Goal: Task Accomplishment & Management: Complete application form

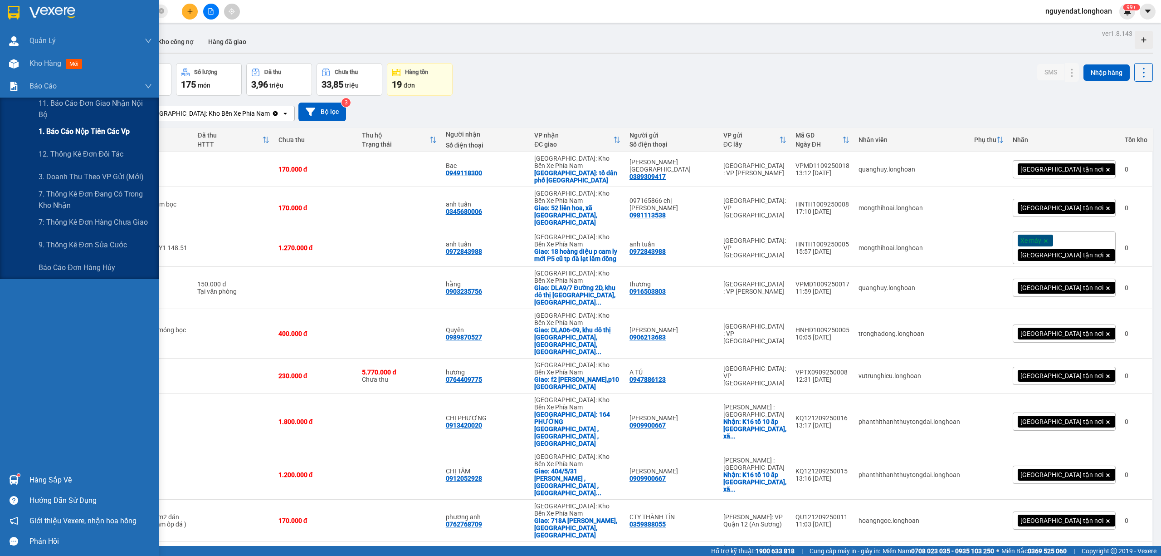
click at [60, 127] on span "1. Báo cáo nộp tiền các vp" at bounding box center [84, 131] width 91 height 11
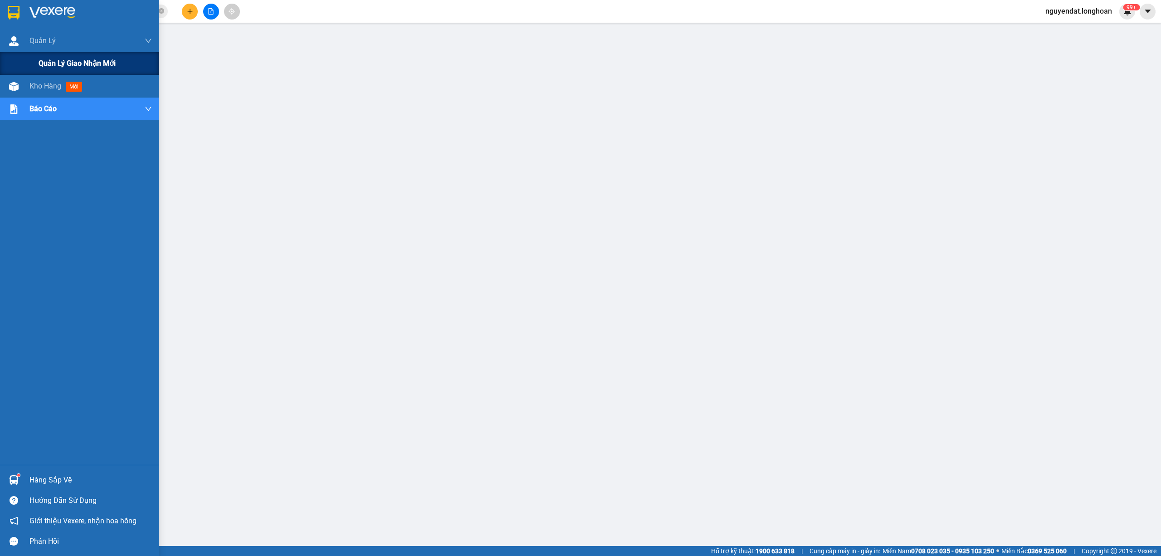
click at [10, 65] on div "Quản lý giao nhận mới" at bounding box center [79, 63] width 159 height 23
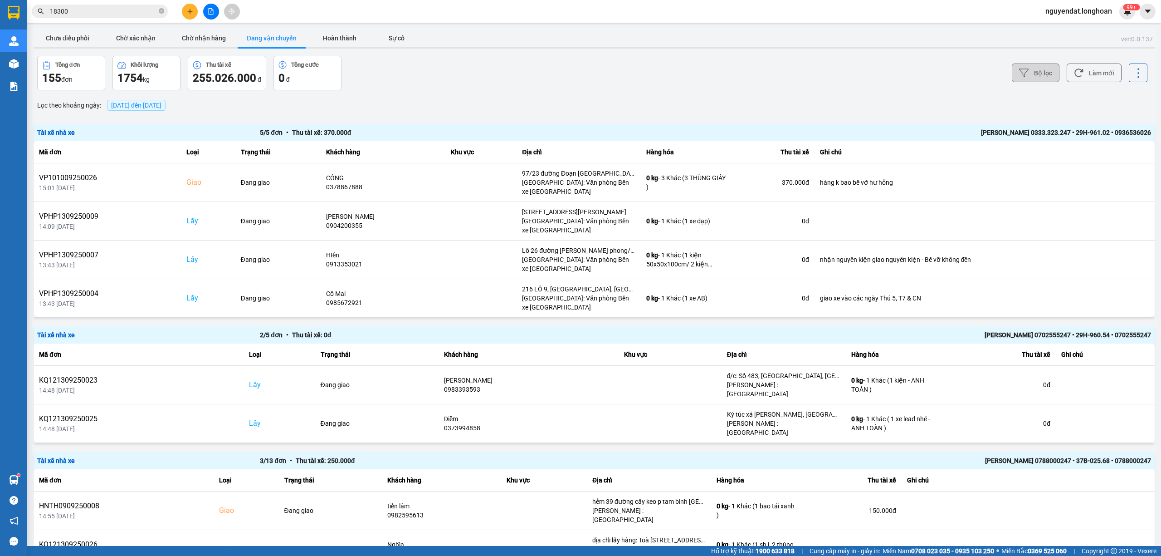
click at [1022, 77] on button "Bộ lọc" at bounding box center [1036, 73] width 48 height 19
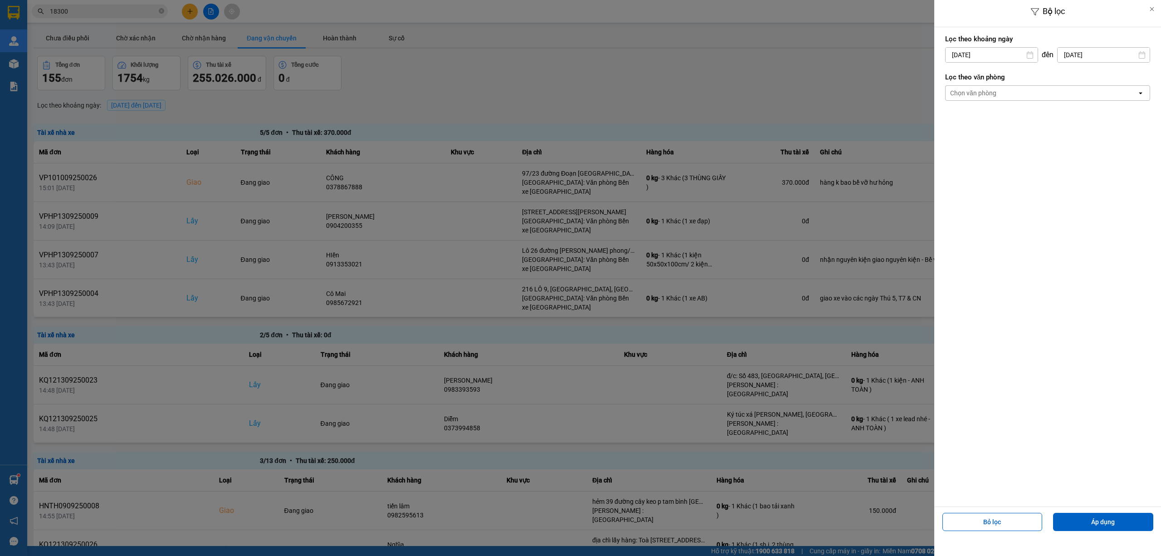
click at [1014, 95] on div "Chọn văn phòng" at bounding box center [1041, 93] width 191 height 15
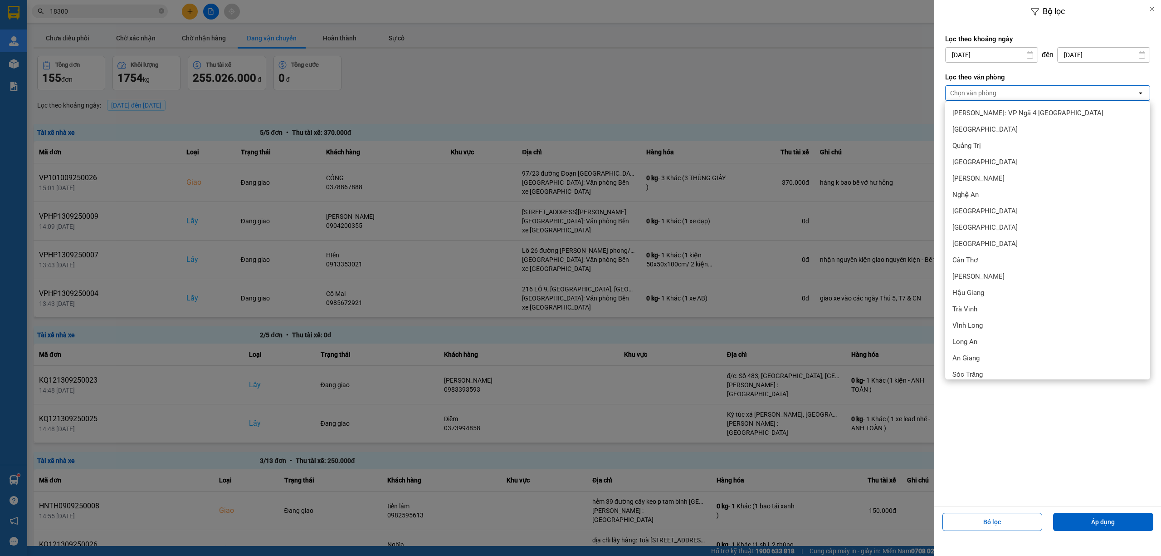
scroll to position [403, 0]
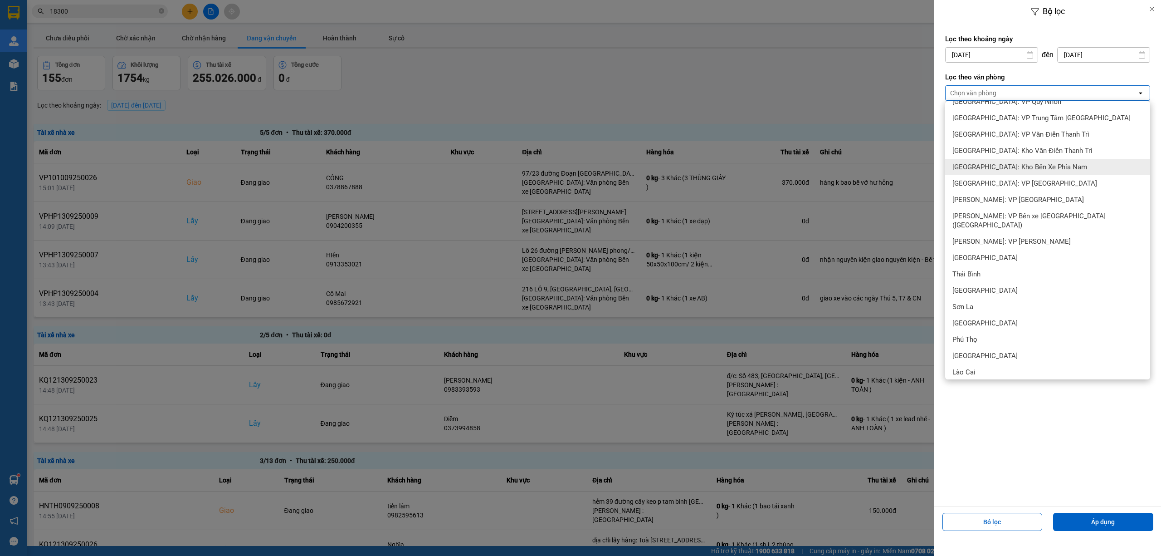
click at [1042, 167] on span "[GEOGRAPHIC_DATA]: Kho Bến Xe Phía Nam" at bounding box center [1020, 166] width 135 height 9
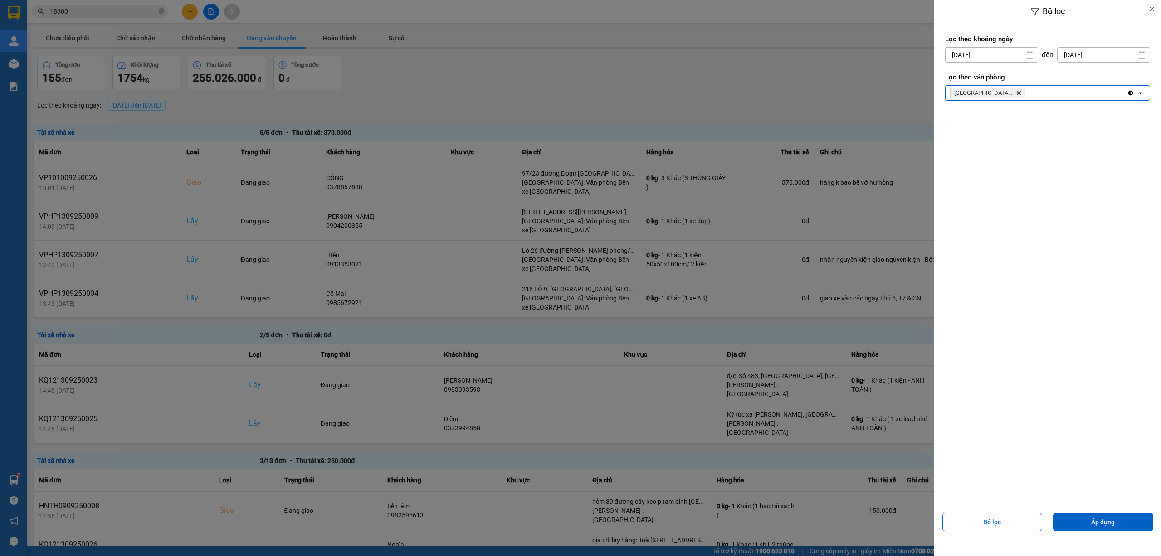
click at [1073, 88] on div "[GEOGRAPHIC_DATA]: Kho Bến Xe Phía Nam Delete" at bounding box center [1036, 93] width 181 height 15
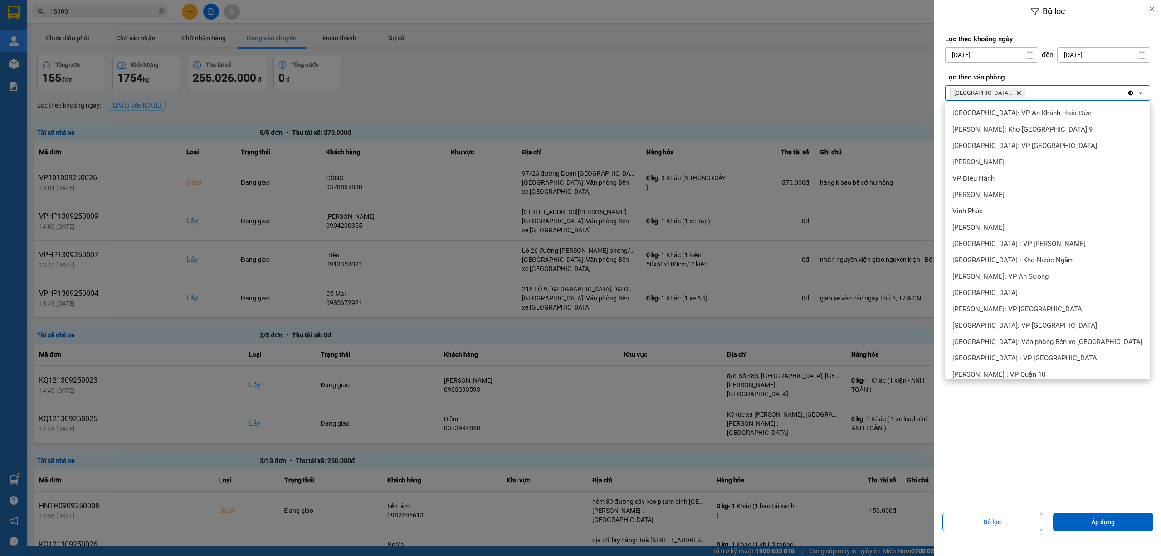
scroll to position [330, 0]
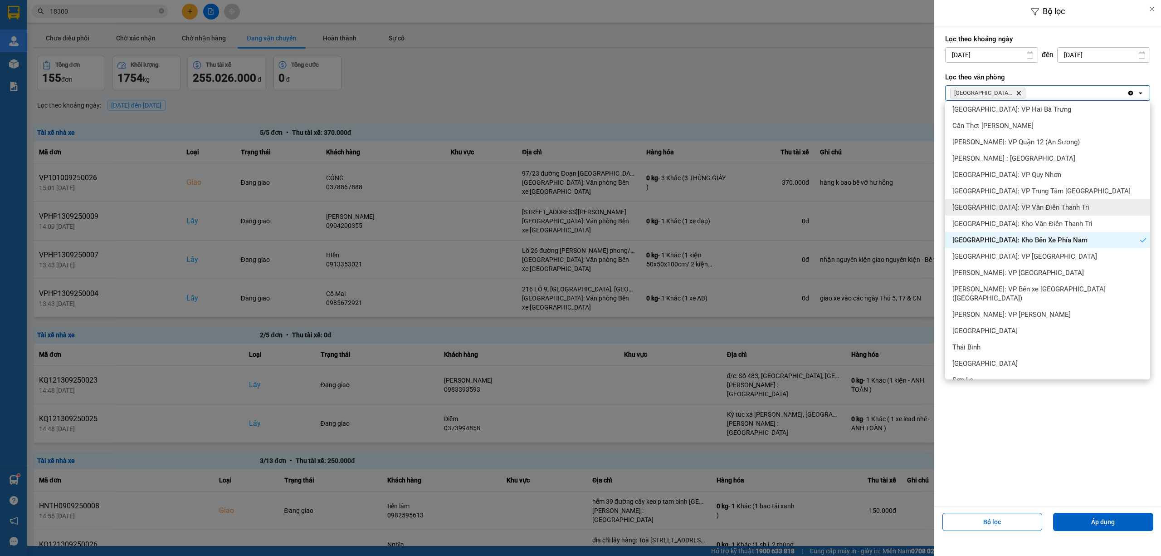
click at [866, 100] on div at bounding box center [580, 278] width 1161 height 556
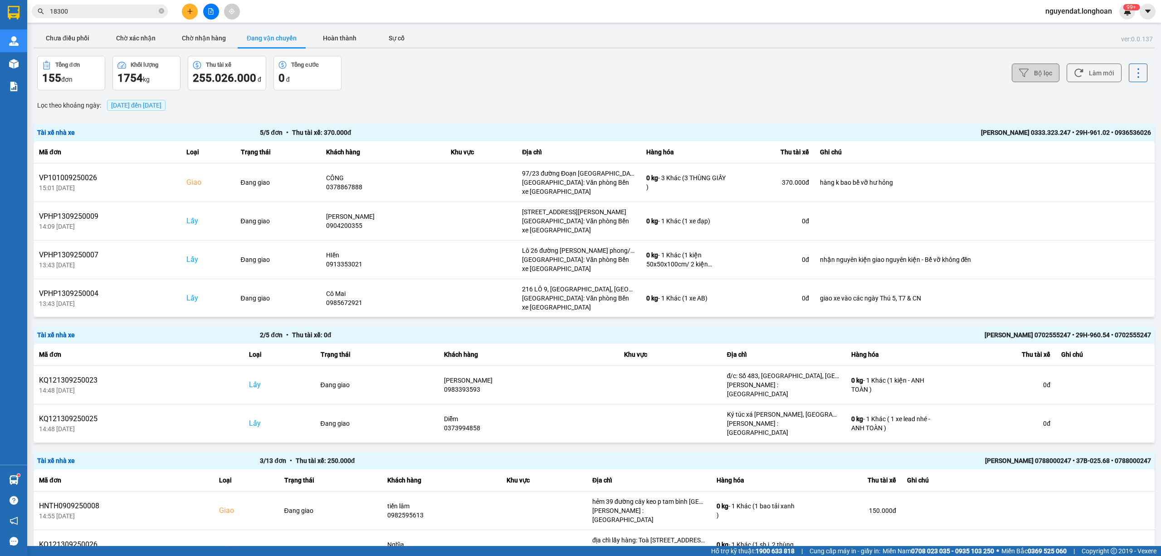
click at [1039, 76] on button "Bộ lọc" at bounding box center [1036, 73] width 48 height 19
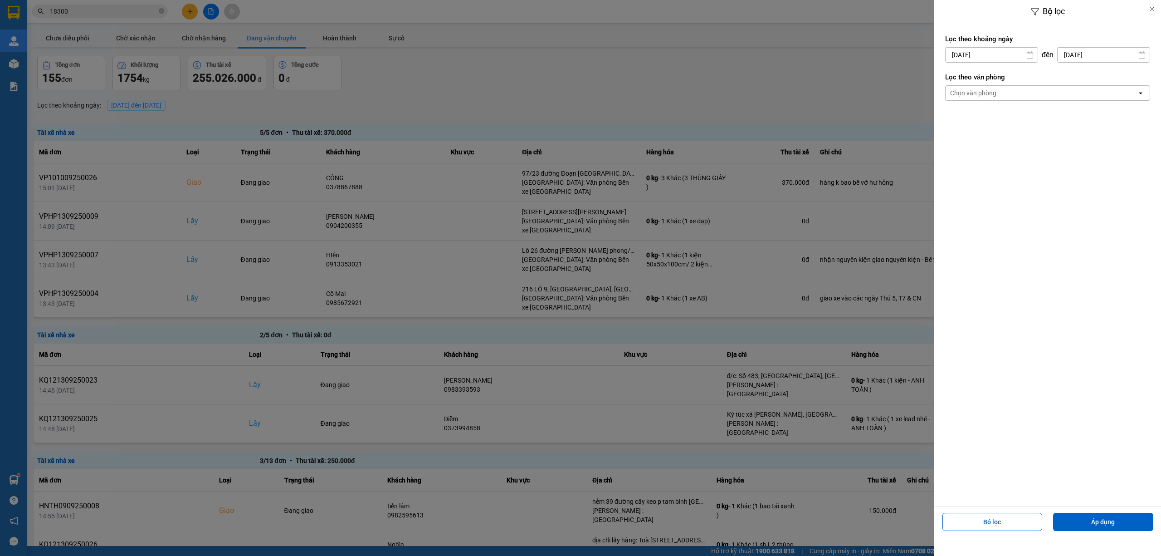
click at [1029, 93] on div "Chọn văn phòng" at bounding box center [1041, 93] width 191 height 15
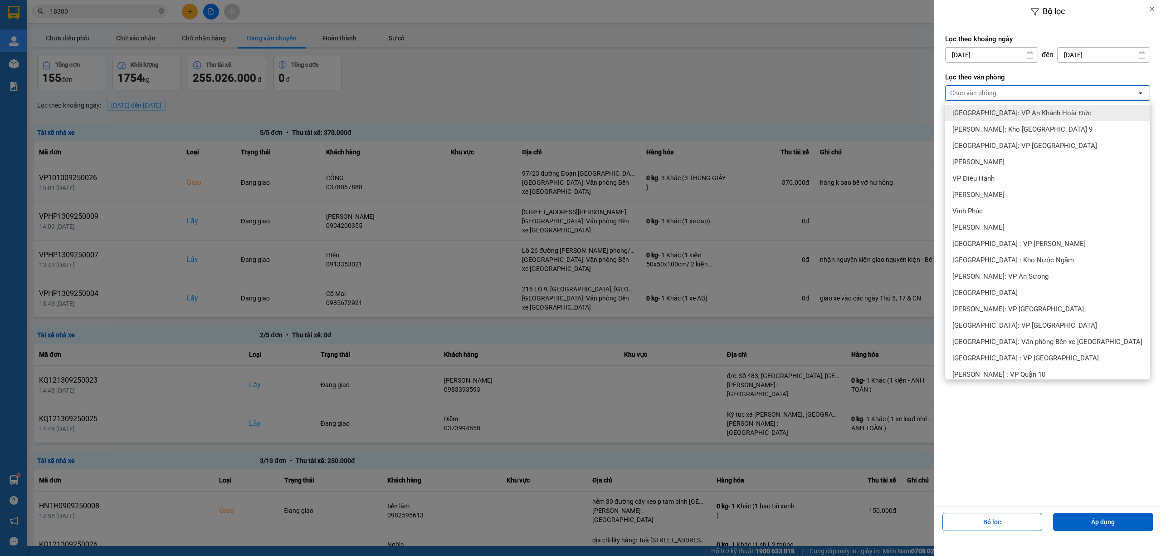
click at [1003, 58] on input "[DATE]" at bounding box center [992, 55] width 92 height 15
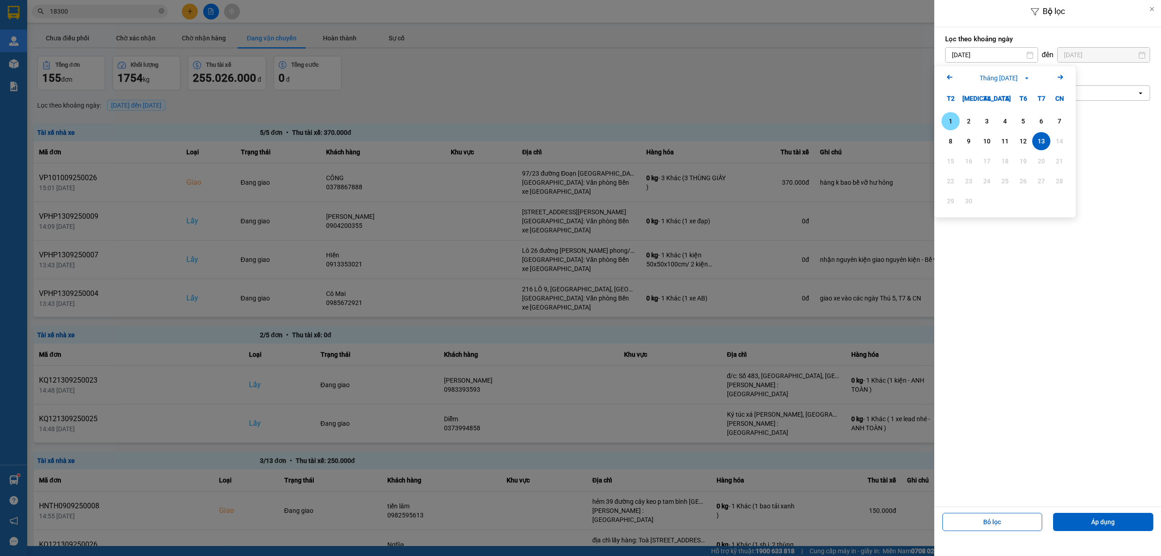
click at [949, 122] on div "1" at bounding box center [951, 121] width 13 height 11
type input "[DATE]"
click at [1071, 87] on div "Chọn văn phòng" at bounding box center [1041, 93] width 191 height 15
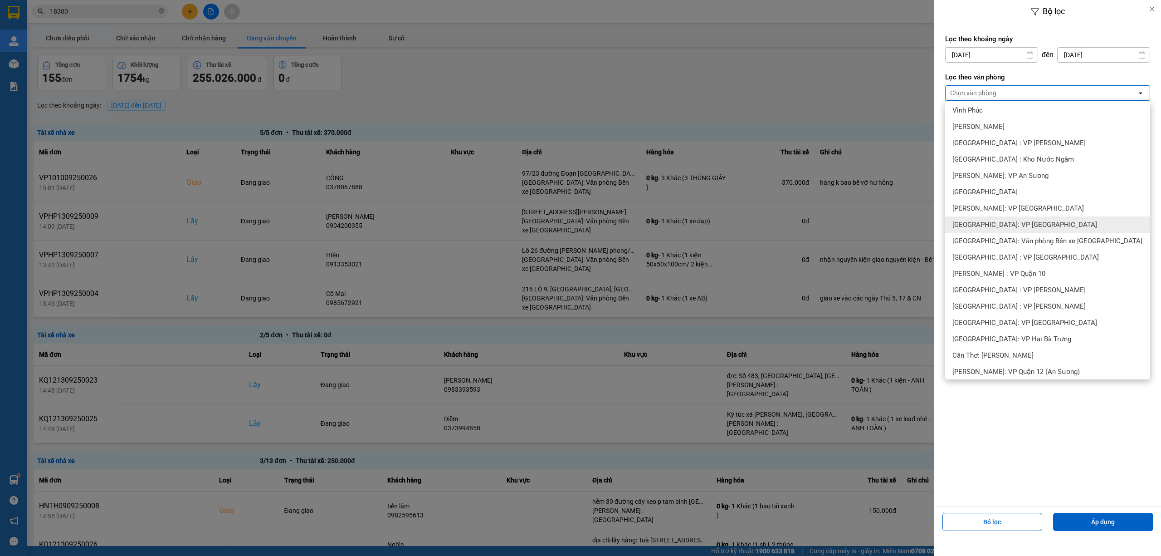
scroll to position [201, 0]
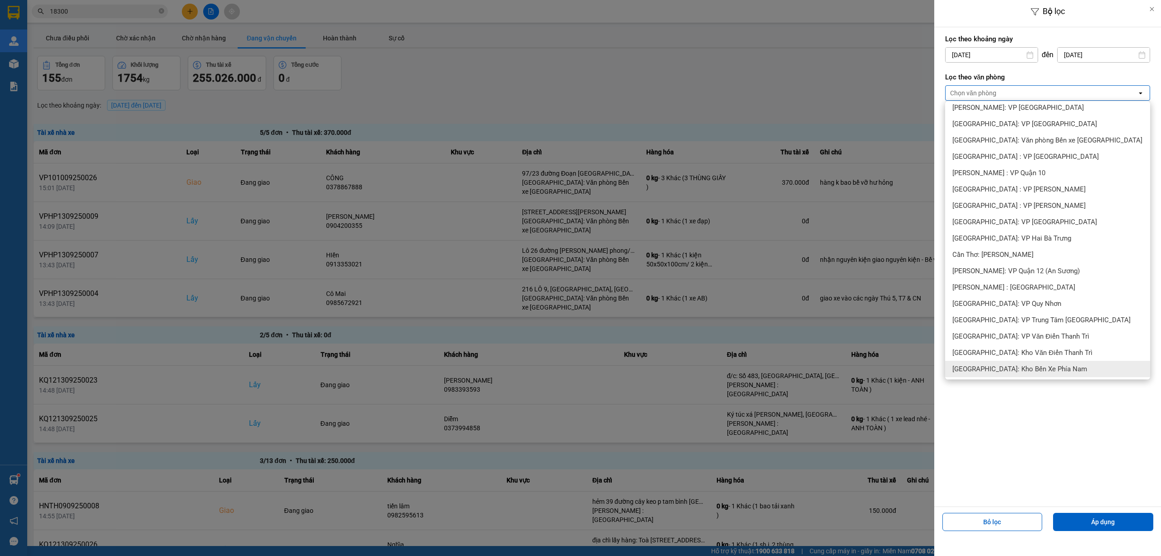
click at [1049, 367] on span "[GEOGRAPHIC_DATA]: Kho Bến Xe Phía Nam" at bounding box center [1020, 368] width 135 height 9
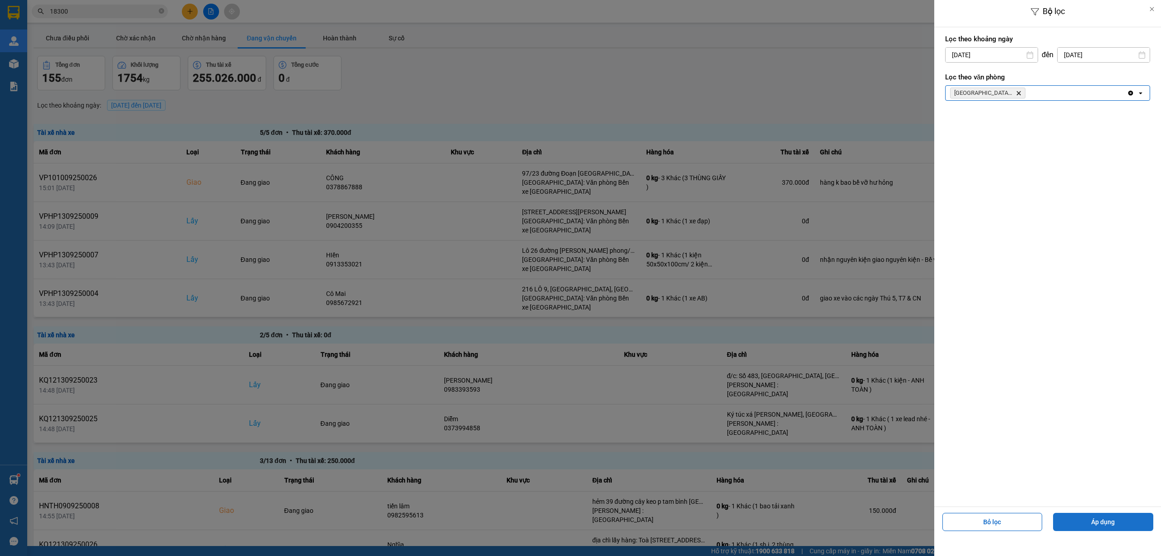
click at [1097, 531] on button "Áp dụng" at bounding box center [1104, 522] width 100 height 18
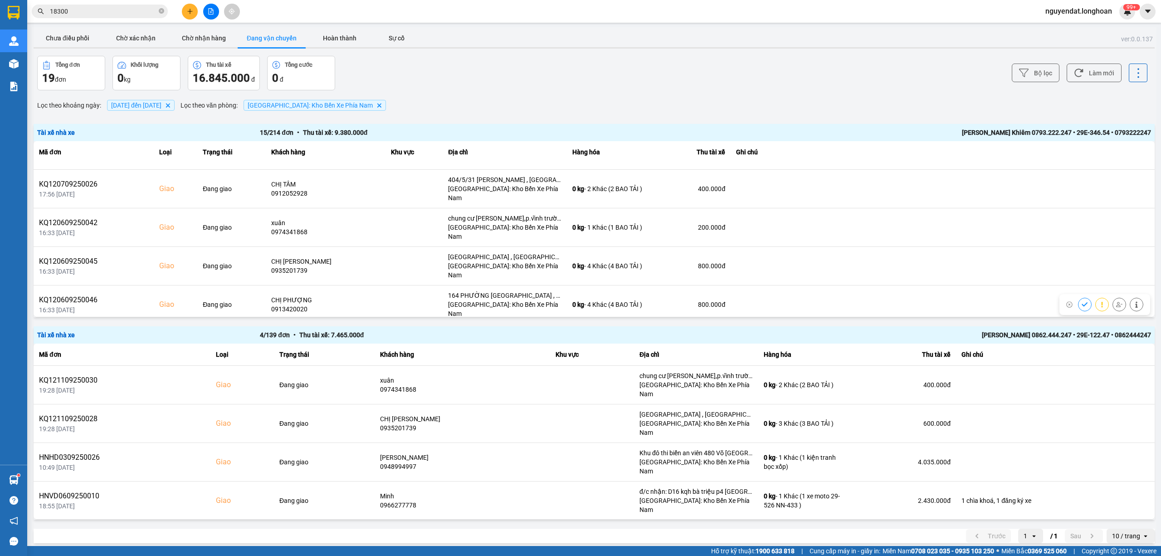
scroll to position [318, 0]
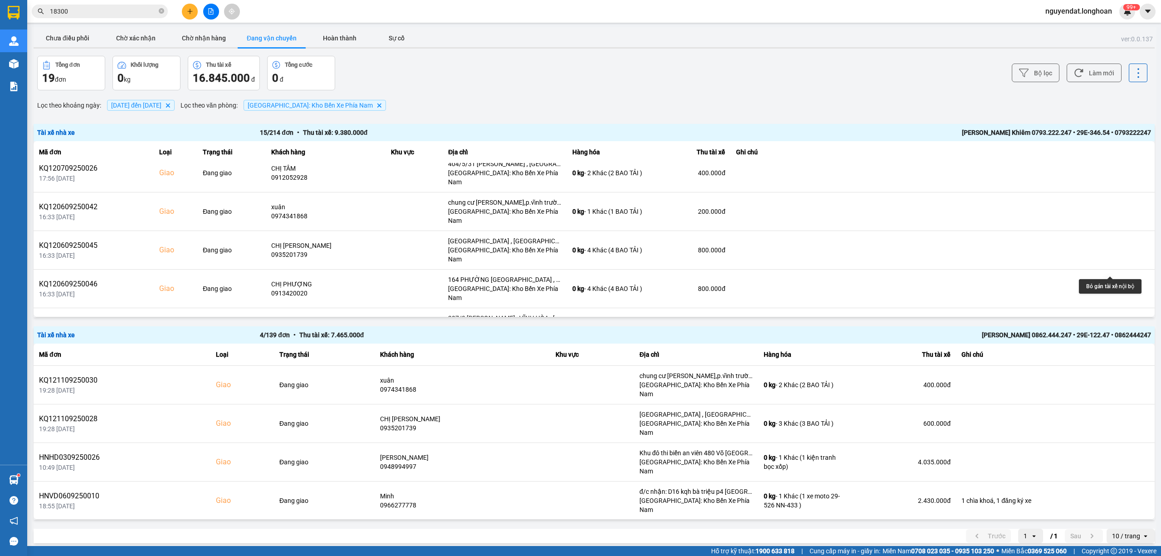
click at [1117, 363] on icon at bounding box center [1120, 366] width 6 height 6
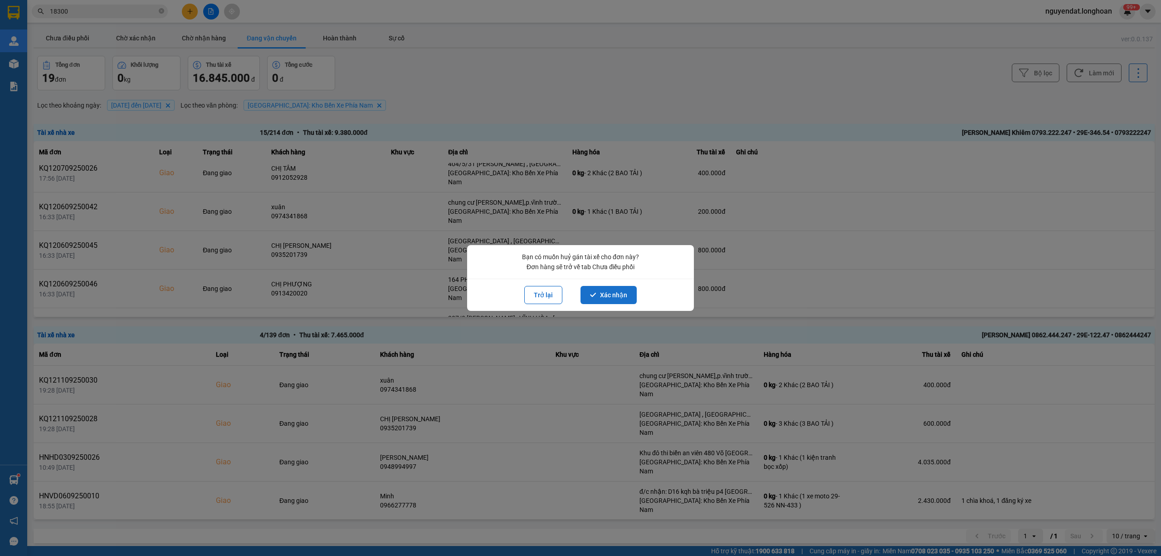
click at [609, 298] on button "Xác nhận" at bounding box center [609, 295] width 56 height 18
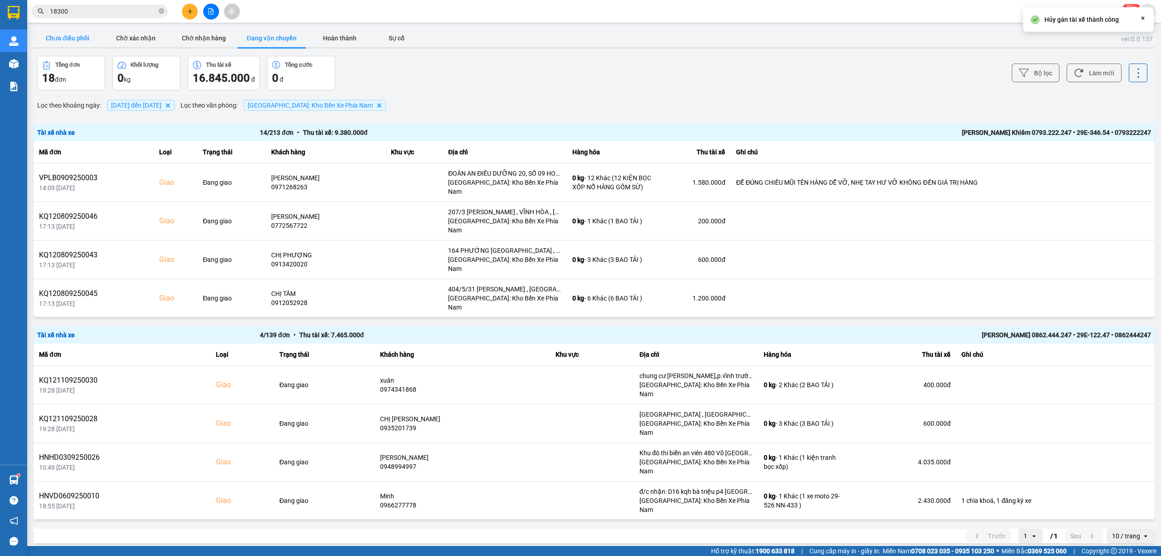
click at [68, 34] on button "Chưa điều phối" at bounding box center [68, 38] width 68 height 18
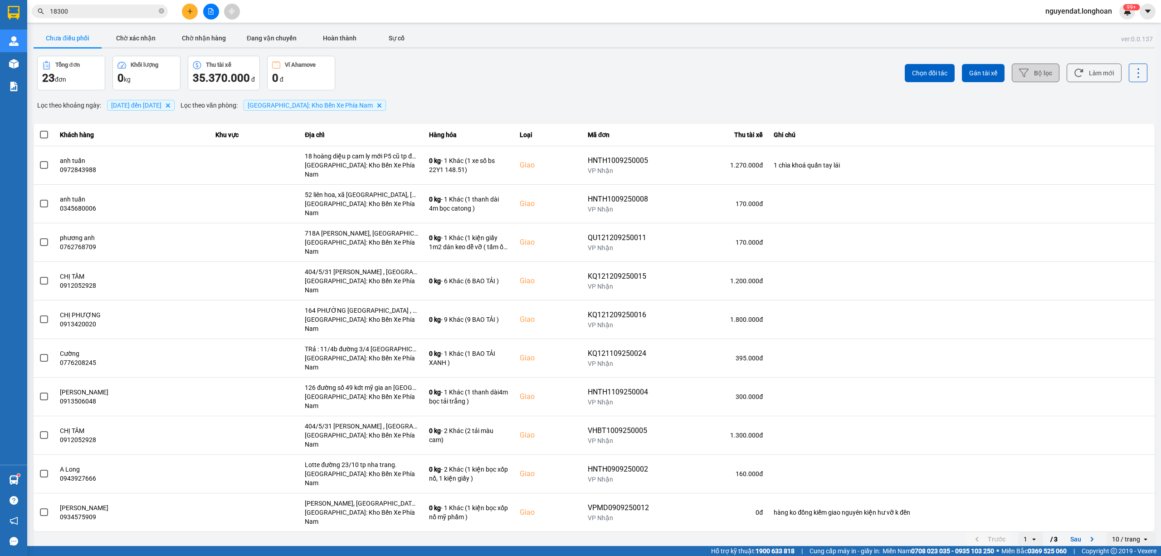
click at [1038, 66] on button "Bộ lọc" at bounding box center [1036, 73] width 48 height 19
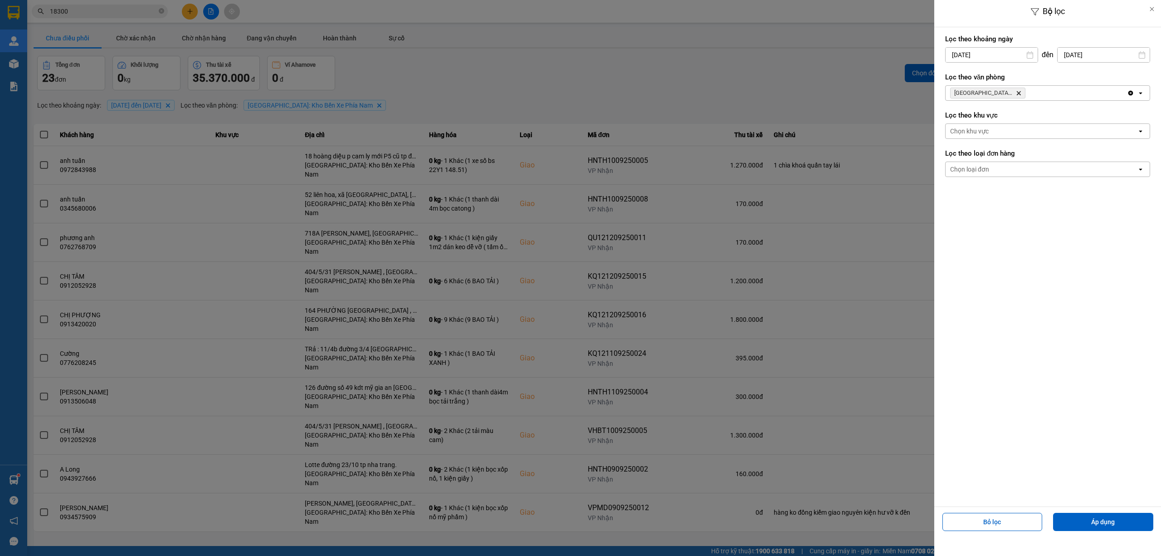
click at [1012, 58] on input "[DATE]" at bounding box center [992, 55] width 92 height 15
click at [986, 265] on div "Lọc theo khoảng [DATE] Press the down arrow key to interact with the calendar a…" at bounding box center [1048, 266] width 227 height 479
click at [1078, 524] on button "Áp dụng" at bounding box center [1104, 522] width 100 height 18
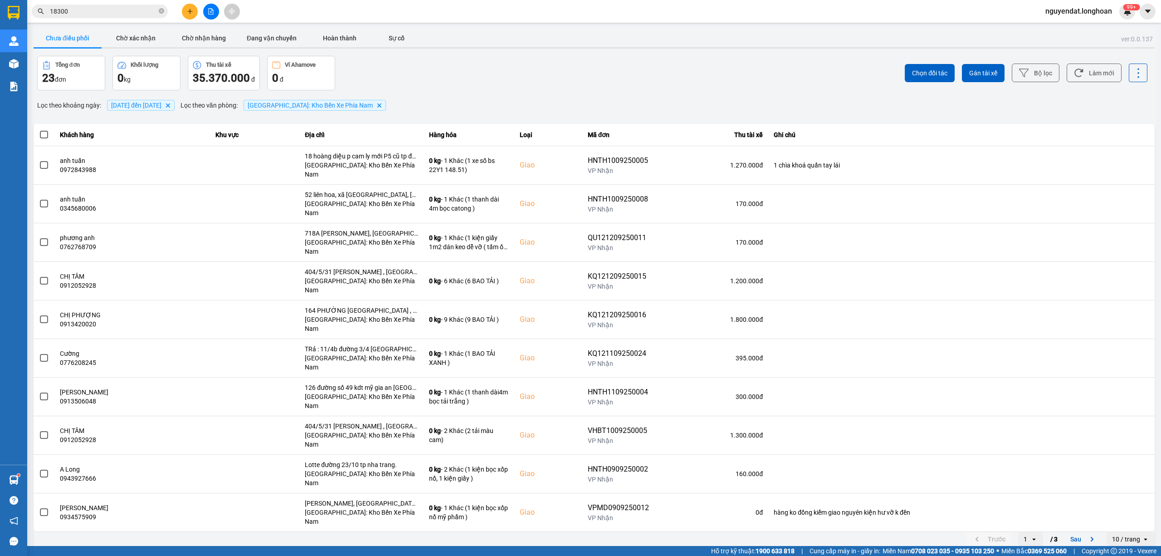
click at [1119, 534] on div "10 / trang" at bounding box center [1126, 538] width 28 height 9
click at [1119, 454] on li "100 / trang" at bounding box center [1131, 449] width 48 height 16
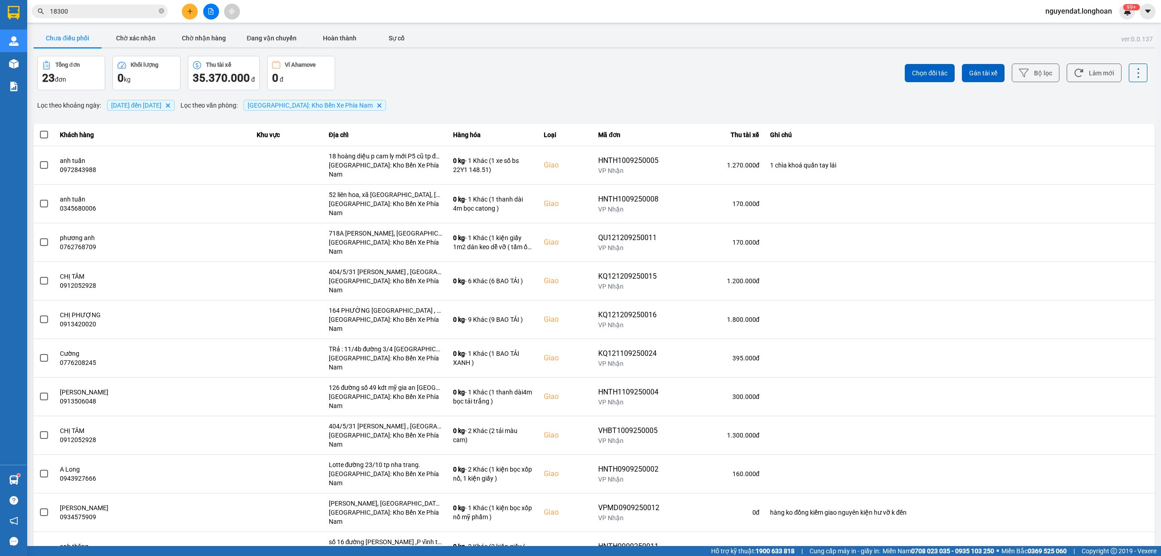
scroll to position [345, 0]
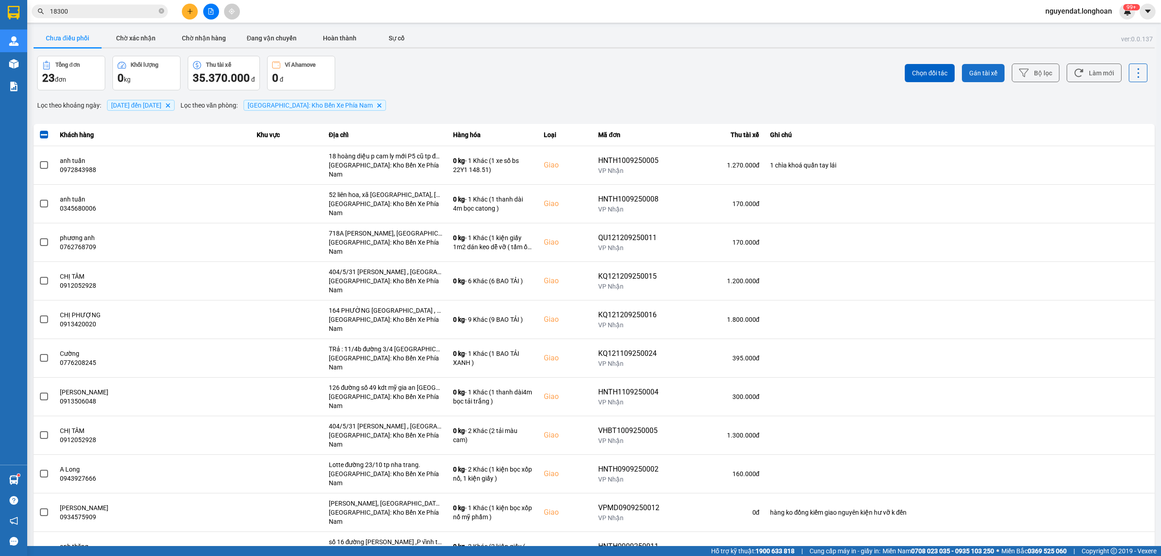
click at [973, 77] on span "Gán tài xế" at bounding box center [984, 73] width 28 height 9
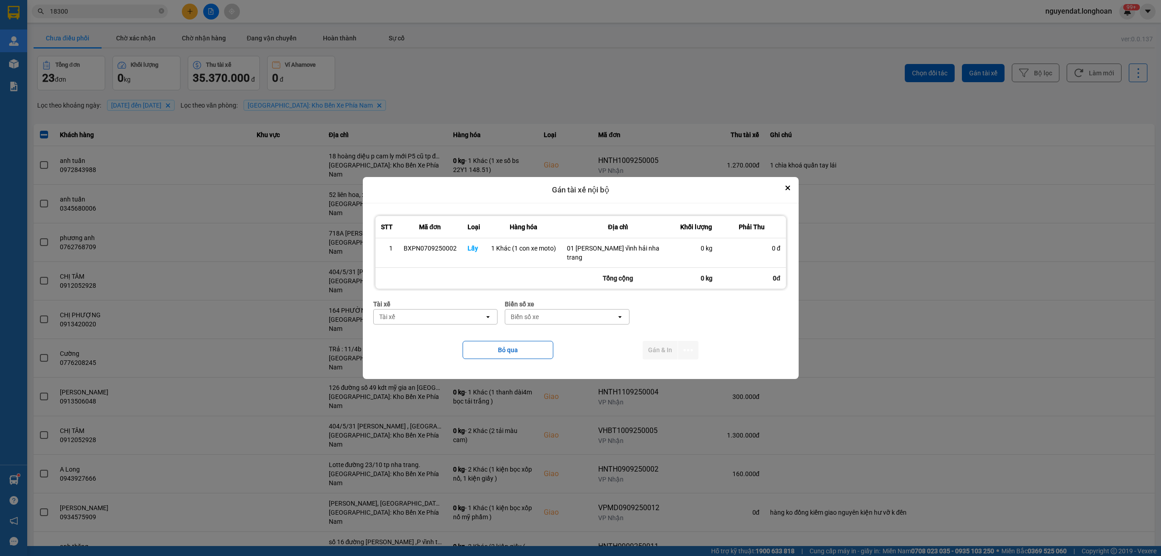
click at [414, 309] on div "Tài xế" at bounding box center [429, 316] width 111 height 15
type input "hien"
click at [432, 341] on div "0862444247 - [PERSON_NAME] 0862.444.247" at bounding box center [435, 352] width 124 height 25
click at [556, 309] on div "Biển số xe" at bounding box center [598, 316] width 111 height 15
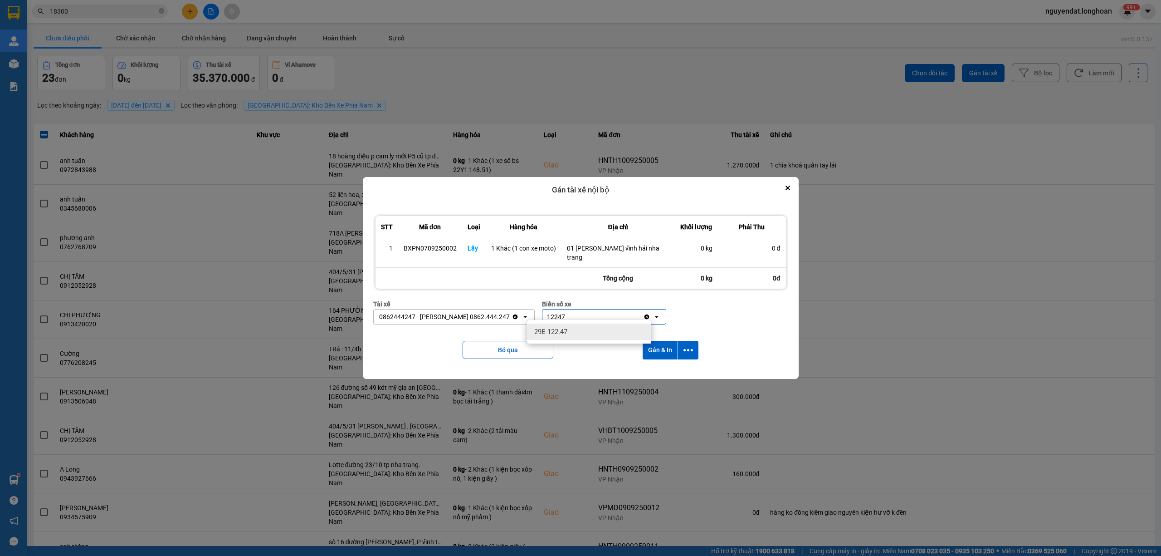
type input "12247"
click at [593, 333] on div "29E-122.47" at bounding box center [589, 331] width 124 height 16
click at [685, 347] on icon "dialog" at bounding box center [689, 350] width 10 height 10
click at [654, 365] on li "Chỉ gán tài" at bounding box center [664, 370] width 68 height 16
click at [689, 341] on button "dialog" at bounding box center [688, 350] width 20 height 19
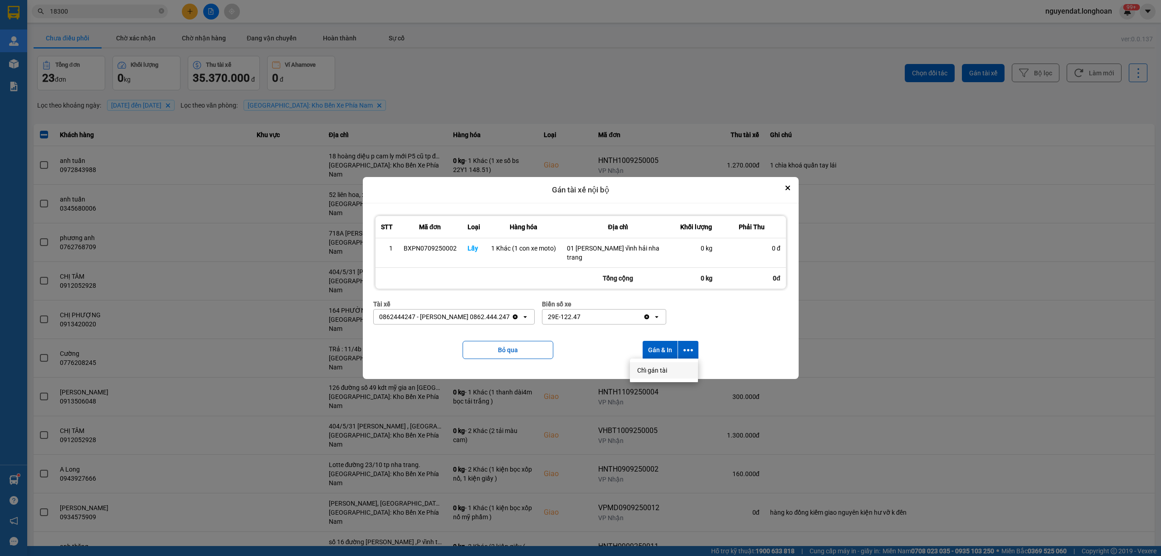
click at [653, 374] on span "Chỉ gán tài" at bounding box center [652, 370] width 30 height 9
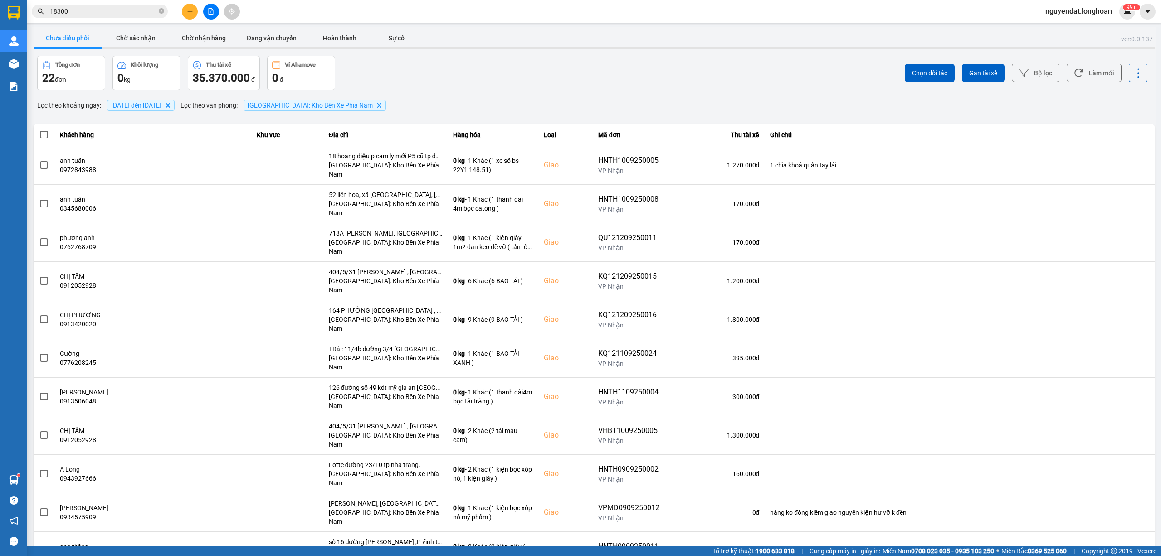
click at [465, 89] on div "Tổng đơn 22 đơn Khối lượng 0 kg Thu tài xế 35.370.000 đ Ví Ahamove 0 đ" at bounding box center [314, 73] width 555 height 34
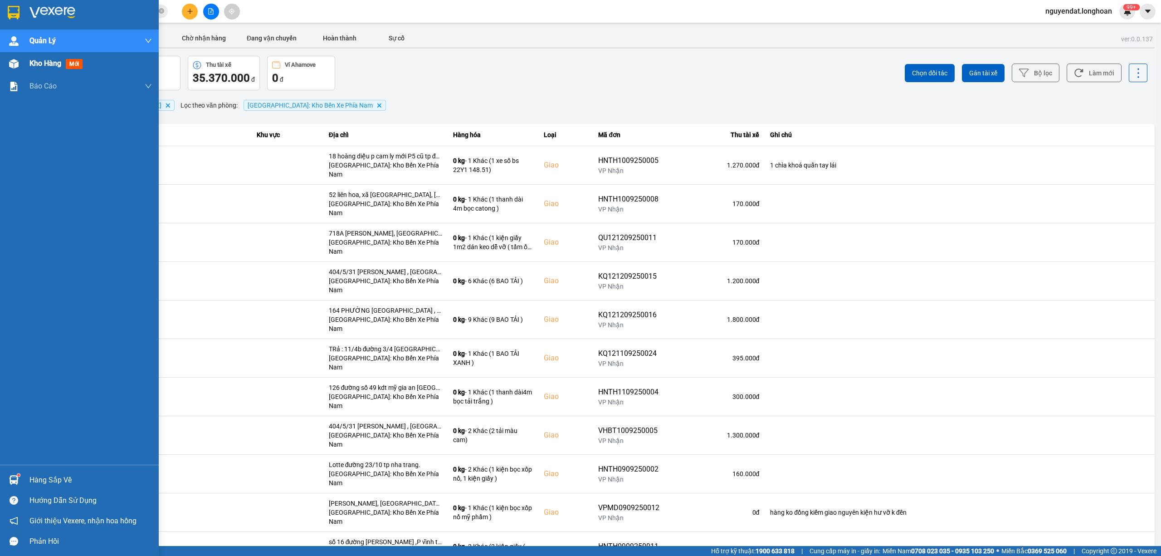
click at [11, 64] on img at bounding box center [14, 64] width 10 height 10
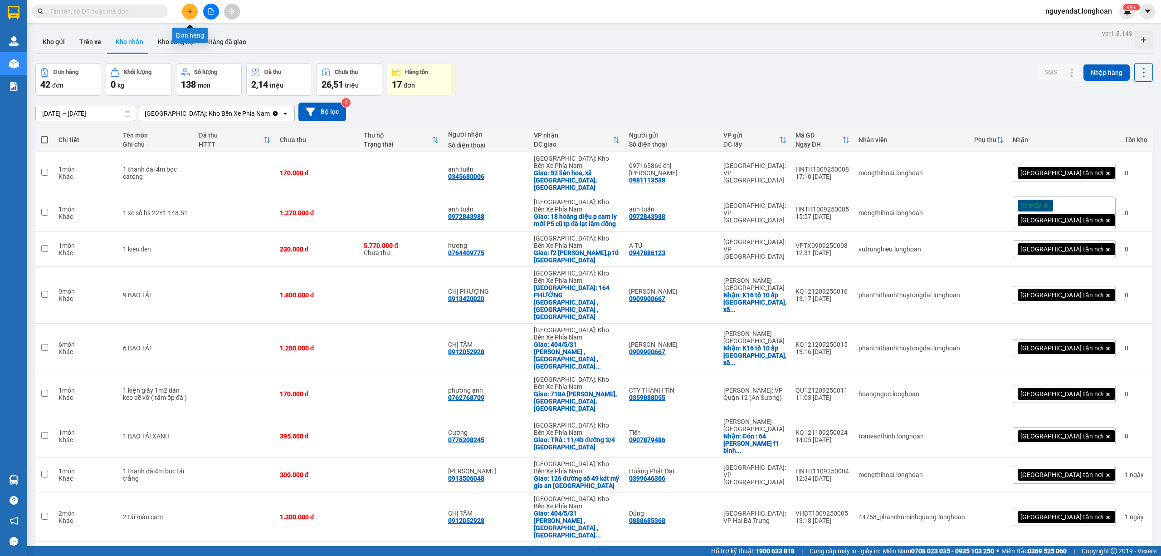
click at [186, 5] on button at bounding box center [190, 12] width 16 height 16
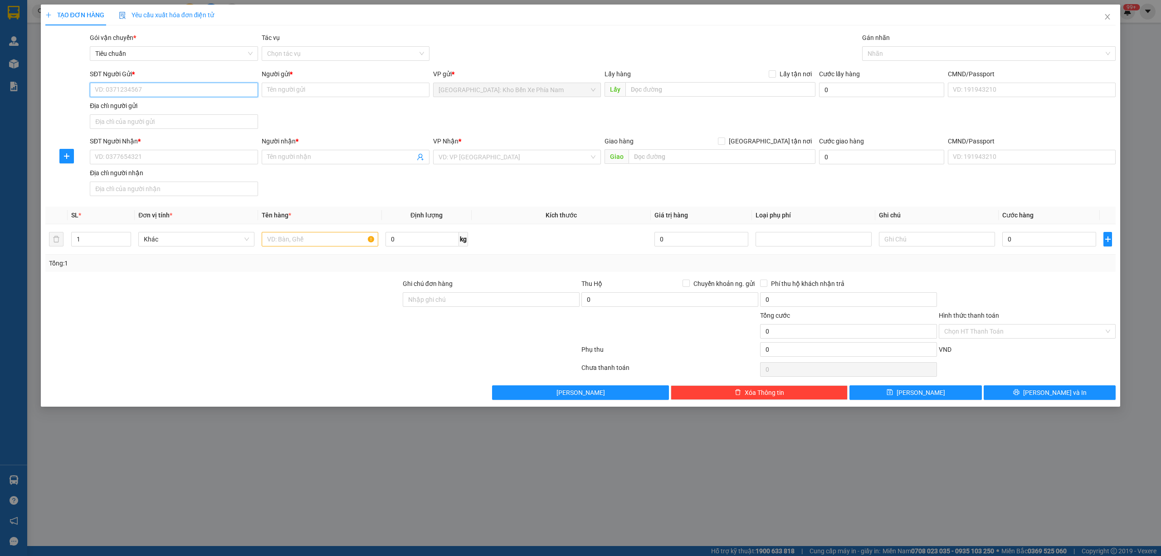
click at [170, 91] on input "SĐT Người Gửi *" at bounding box center [174, 90] width 168 height 15
paste input "0388884306"
type input "0388884306"
click at [319, 93] on input "Người gửi *" at bounding box center [346, 90] width 168 height 15
paste input "anh Khải"
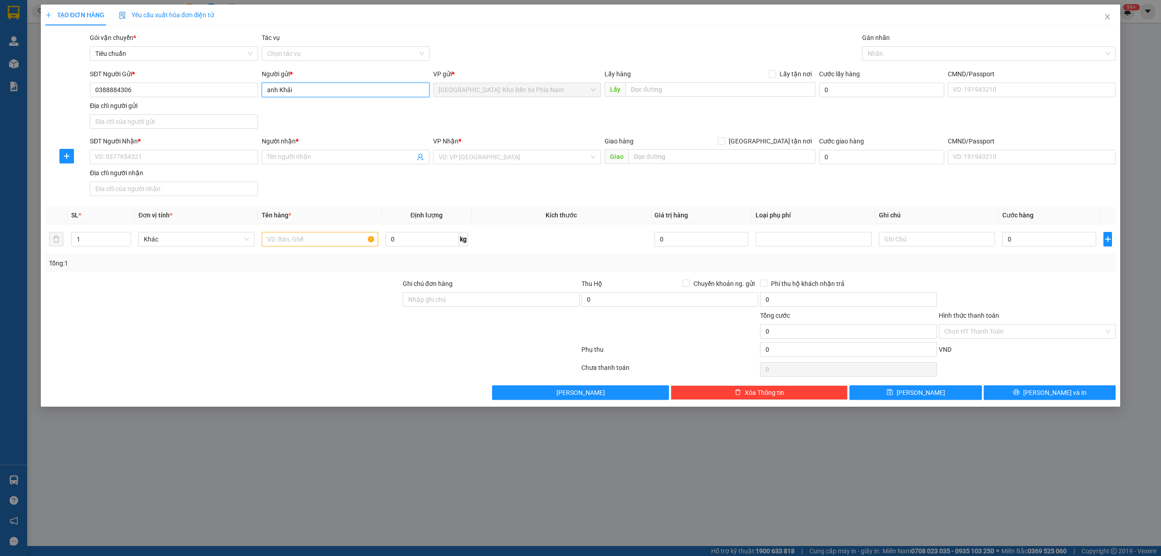
type input "anh Khải"
click at [331, 153] on input "Người nhận *" at bounding box center [341, 157] width 148 height 10
paste input "anh Khải"
type input "anh Khải"
drag, startPoint x: 129, startPoint y: 90, endPoint x: 49, endPoint y: 95, distance: 80.5
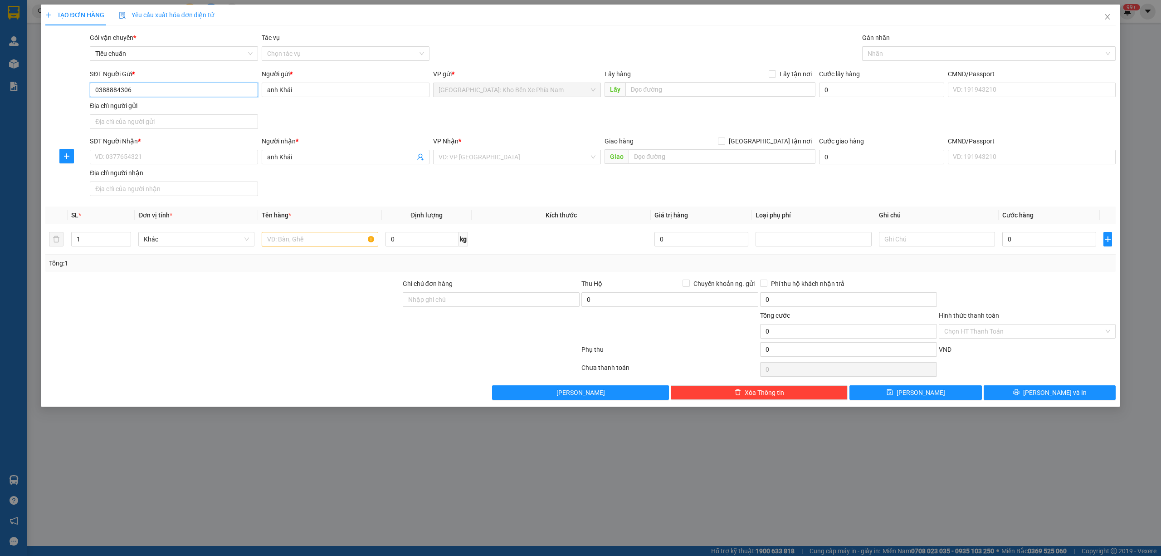
click at [49, 95] on div "SĐT Người Gửi * 0388884306 0388884306 Người gửi * anh Khải VP gửi * Nha Trang: …" at bounding box center [580, 101] width 1073 height 64
click at [131, 155] on input "SĐT Người Nhận *" at bounding box center [174, 157] width 168 height 15
paste input "0388884306"
type input "0388884306"
click at [555, 153] on input "search" at bounding box center [514, 157] width 151 height 14
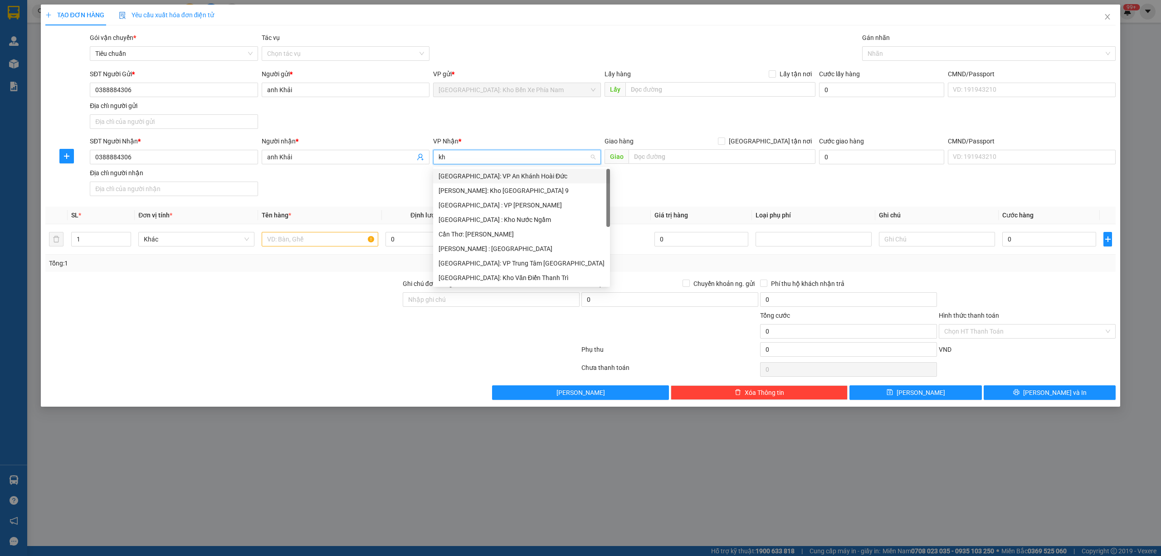
type input "kho"
click at [524, 230] on div "[GEOGRAPHIC_DATA]: Kho Văn Điển Thanh Trì" at bounding box center [517, 234] width 157 height 10
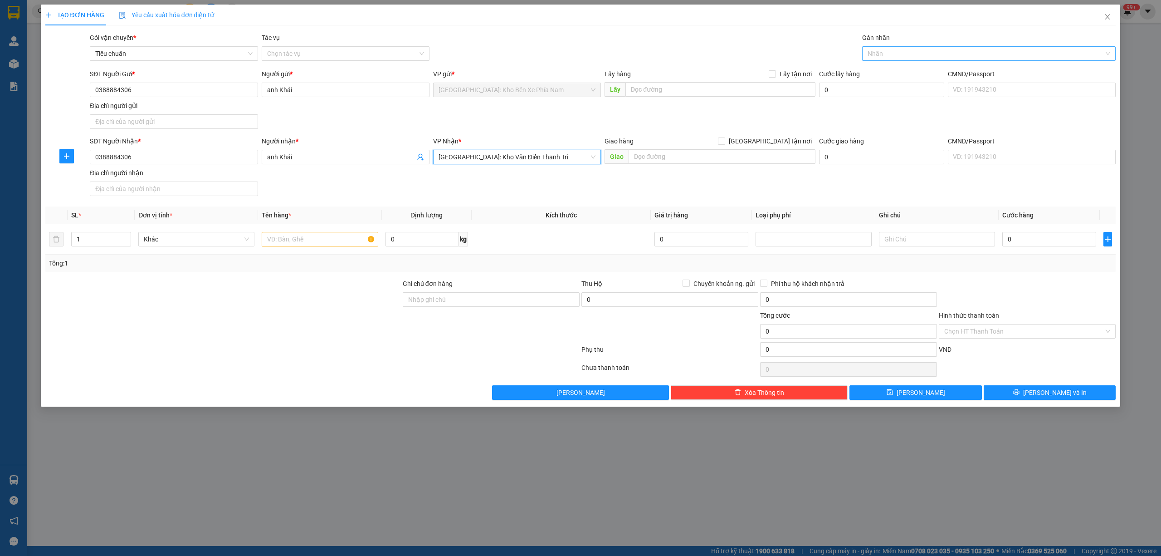
click at [933, 53] on div at bounding box center [985, 53] width 240 height 11
drag, startPoint x: 129, startPoint y: 157, endPoint x: 0, endPoint y: 157, distance: 128.9
click at [0, 157] on div "TẠO ĐƠN HÀNG Yêu cầu xuất hóa đơn điện tử Transit Pickup Surcharge Ids Transit …" at bounding box center [580, 278] width 1161 height 556
click at [750, 155] on input "text" at bounding box center [722, 156] width 187 height 15
paste input "0388884306"
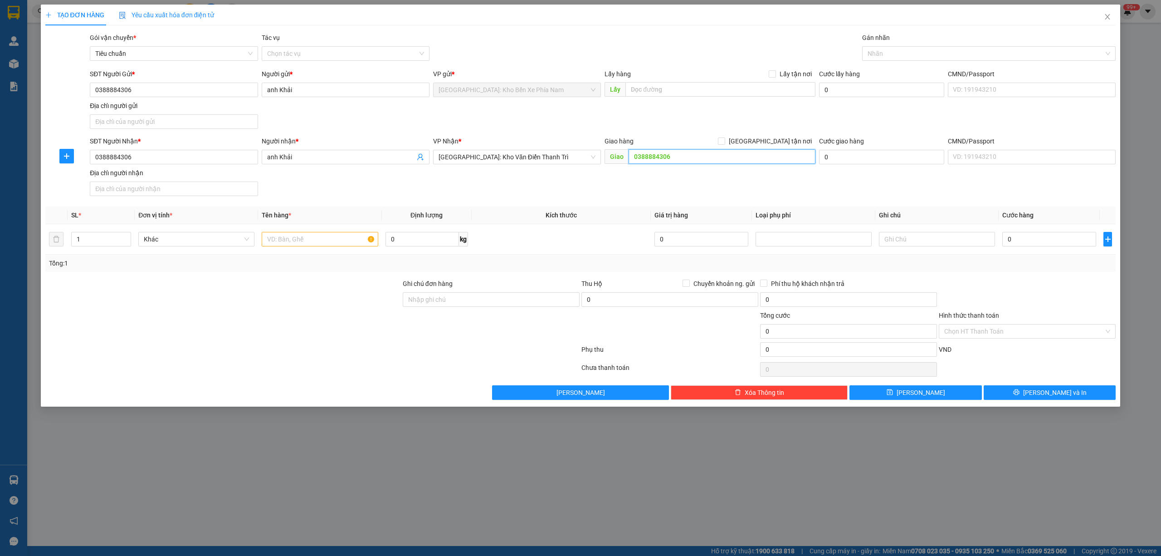
click at [730, 156] on input "0388884306" at bounding box center [722, 156] width 187 height 15
type input "0"
click at [327, 241] on input "text" at bounding box center [320, 239] width 116 height 15
type input "1 kiện giấy to + 1 túi đen"
type input "2"
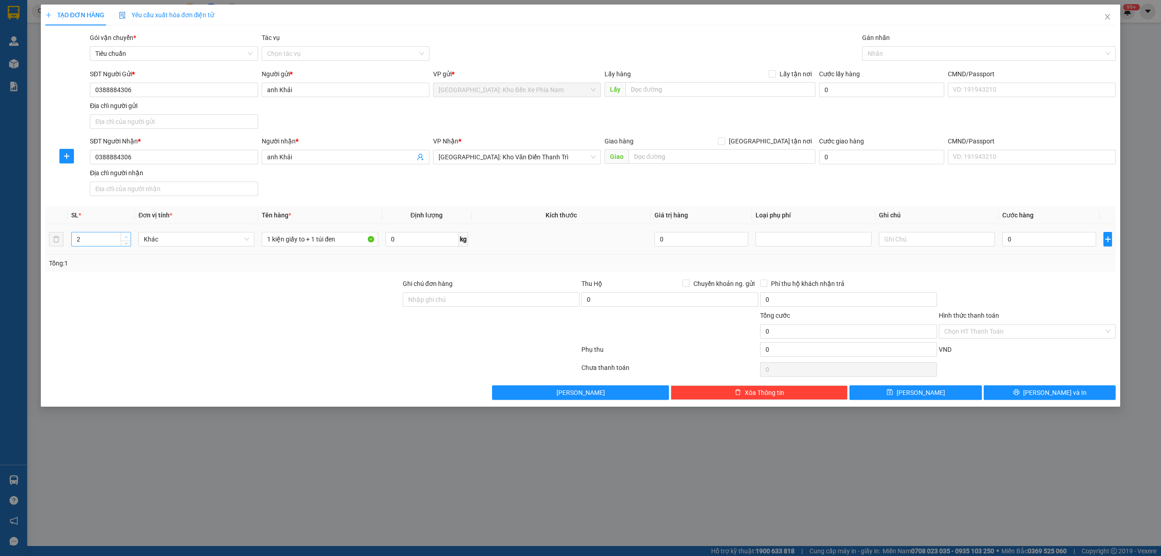
click at [123, 235] on span "up" at bounding box center [125, 236] width 5 height 5
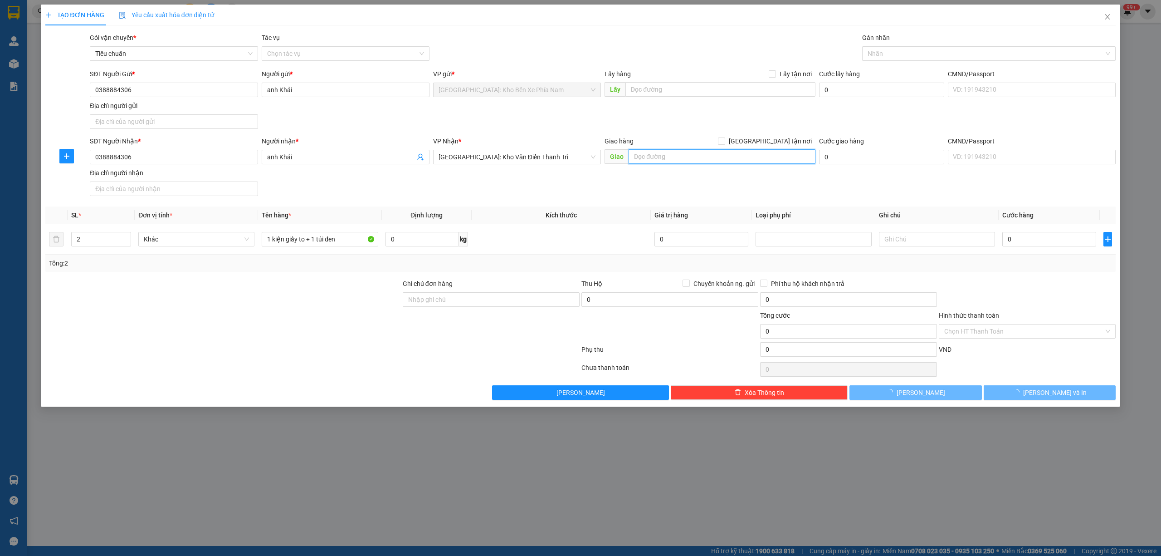
click at [702, 162] on input "text" at bounding box center [722, 156] width 187 height 15
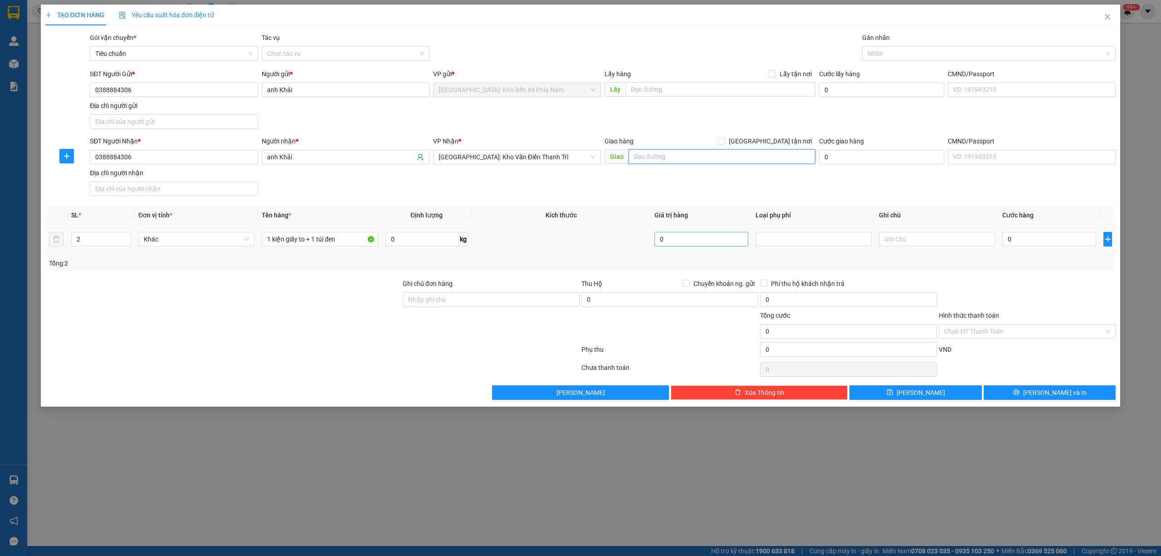
paste input "103 trần hưng đạo"
type input "103 trần hưng đạo"
click at [725, 142] on input "[GEOGRAPHIC_DATA] tận nơi" at bounding box center [721, 140] width 6 height 6
checkbox input "true"
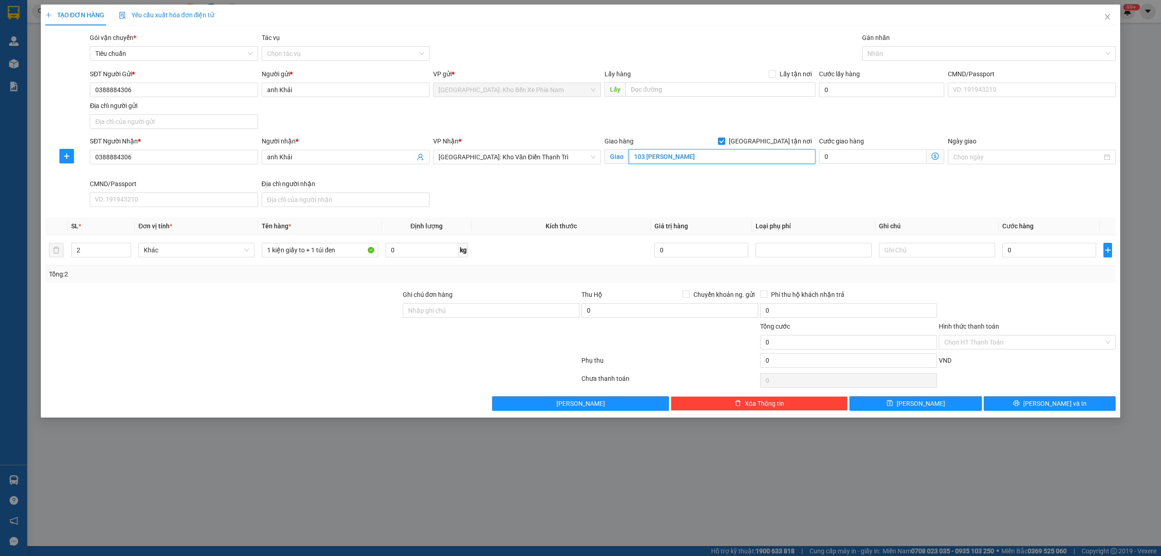
click at [730, 154] on input "103 trần hưng đạo" at bounding box center [722, 156] width 187 height 15
click at [730, 155] on input "103 trần hưng đạo" at bounding box center [722, 156] width 187 height 15
click at [714, 161] on input "103 trần hưng đạo ," at bounding box center [722, 156] width 187 height 15
type input "103 trần hưng đạo ,dương đông , phú quốc"
click at [450, 314] on input "Ghi chú đơn hàng" at bounding box center [491, 310] width 177 height 15
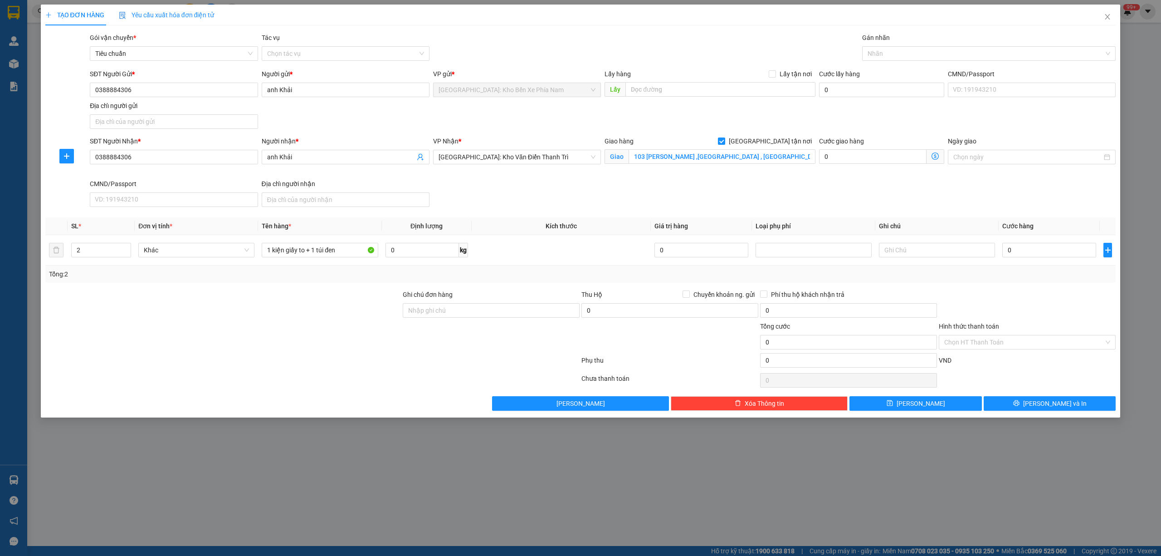
drag, startPoint x: 503, startPoint y: 287, endPoint x: 660, endPoint y: 286, distance: 156.5
click at [503, 286] on div "Transit Pickup Surcharge Ids Transit Deliver Surcharge Ids Transit Deliver Surc…" at bounding box center [580, 222] width 1071 height 378
click at [1065, 252] on input "0" at bounding box center [1050, 250] width 94 height 15
type input "4"
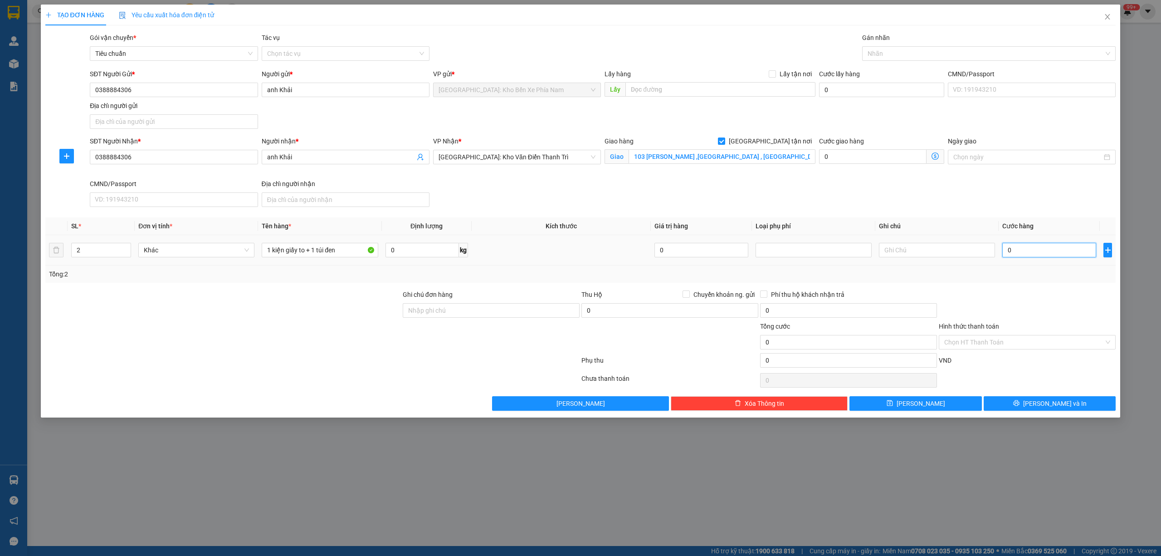
type input "4"
type input "42"
type input "425"
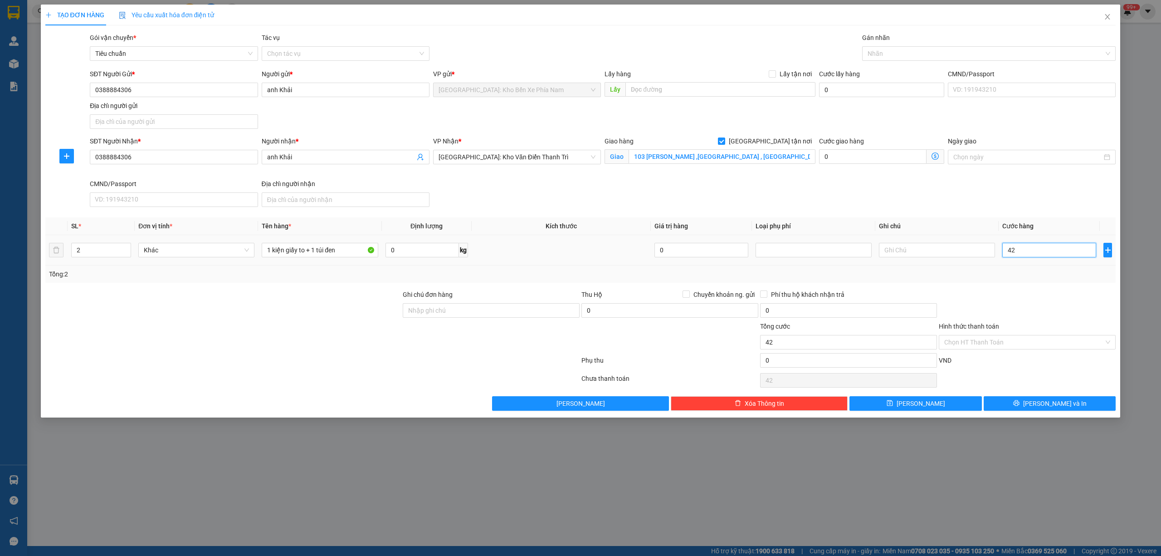
type input "425"
type input "4.250"
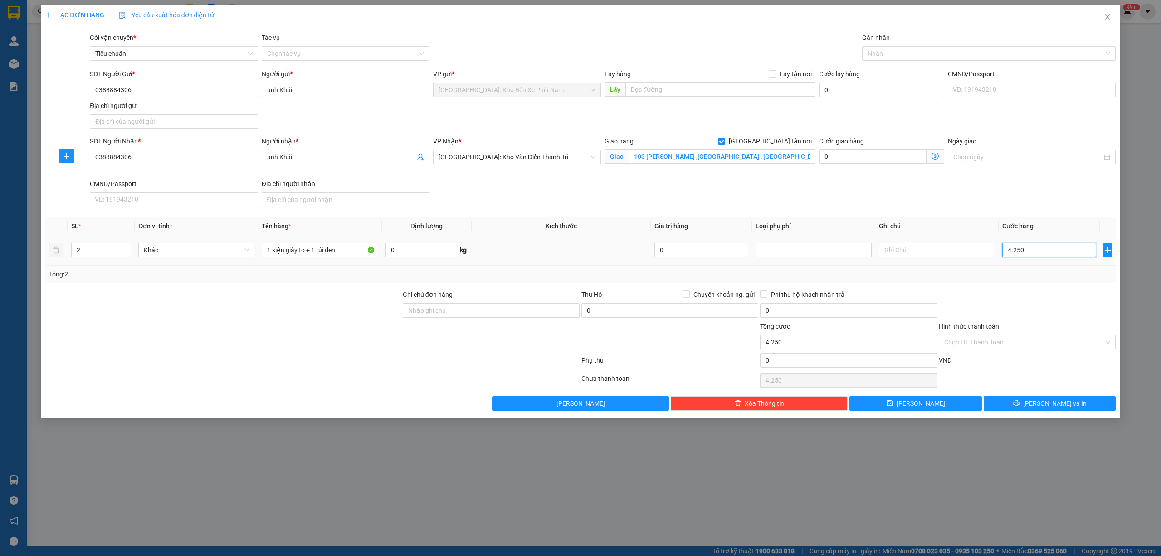
type input "42.500"
type input "425.000"
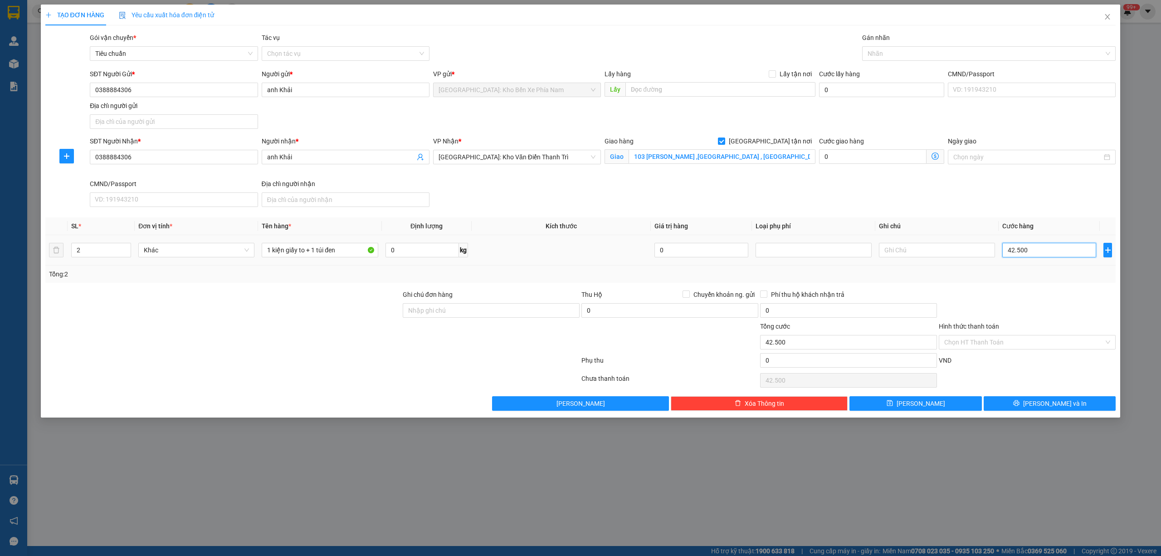
type input "425.000"
click at [858, 91] on input "0" at bounding box center [881, 90] width 125 height 15
type input "6"
type input "425.006"
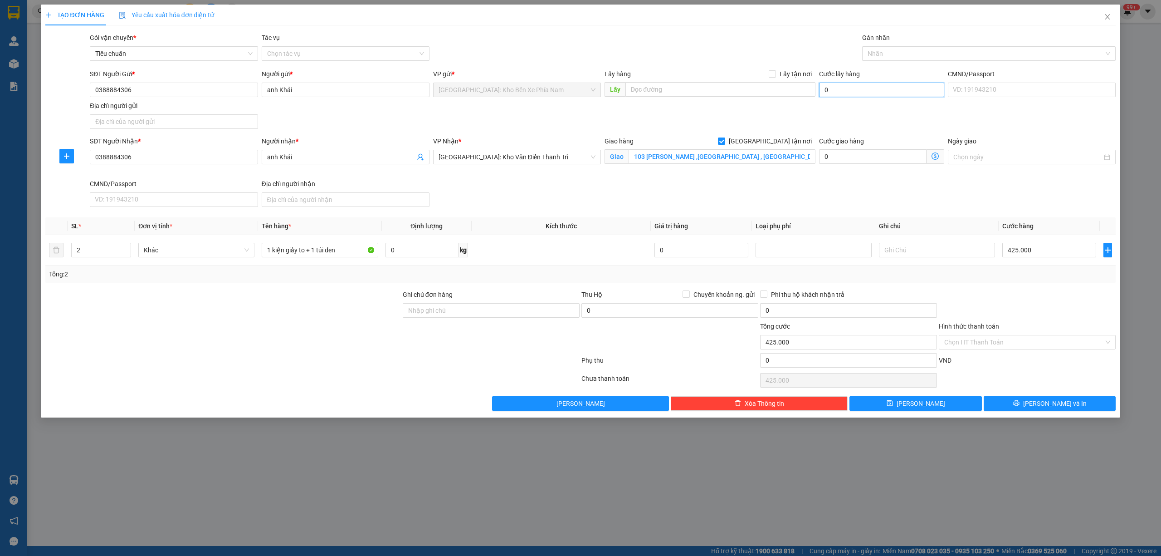
type input "425.006"
type input "65"
type input "425.065"
type input "650"
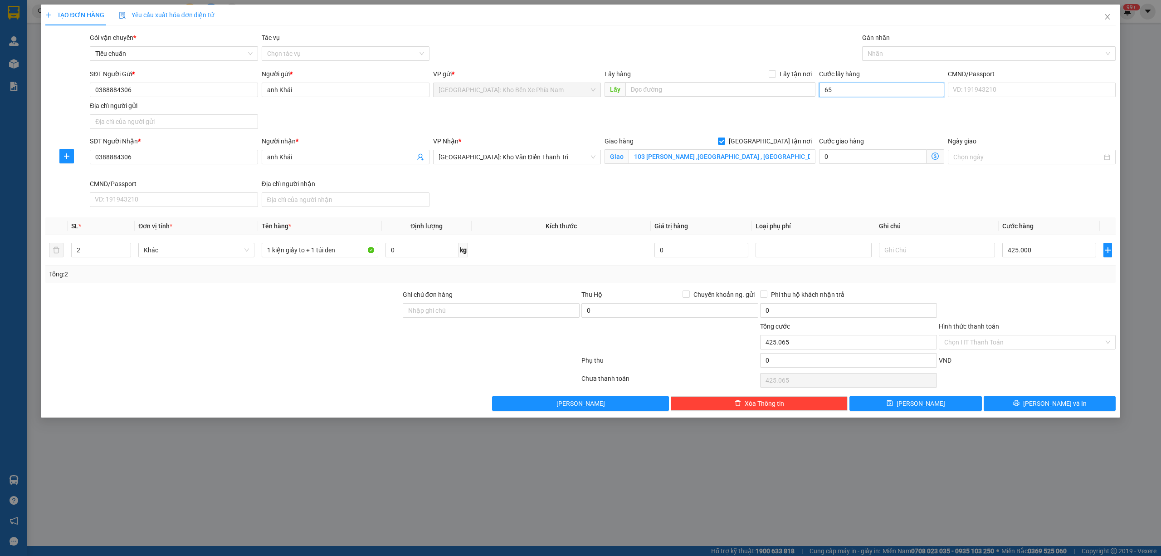
type input "425.650"
type input "6.500"
type input "431.500"
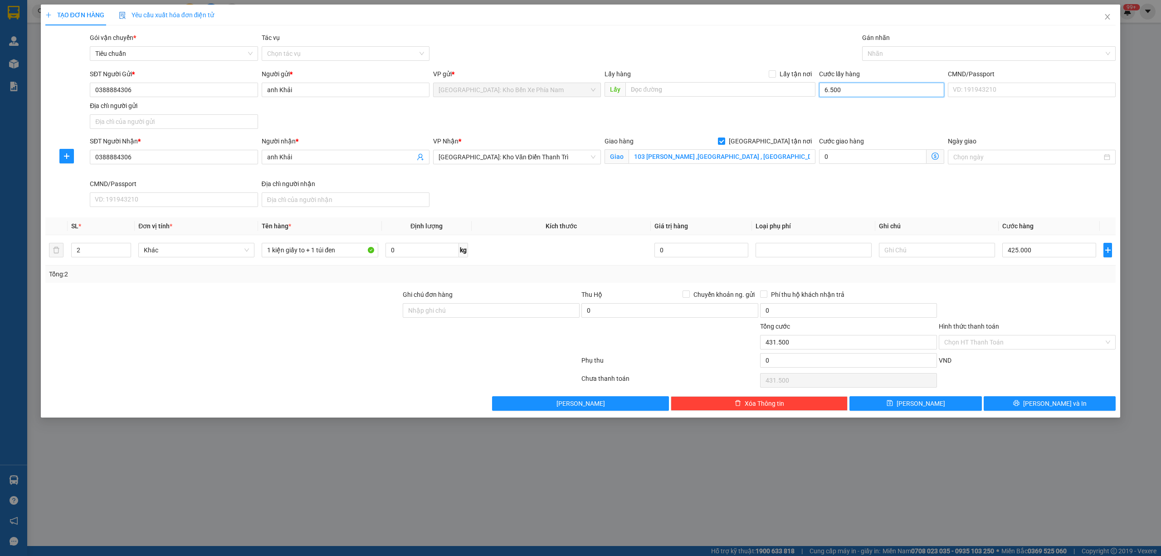
type input "65.000"
type input "490.000"
type input "65.000"
click at [741, 93] on input "text" at bounding box center [721, 89] width 190 height 15
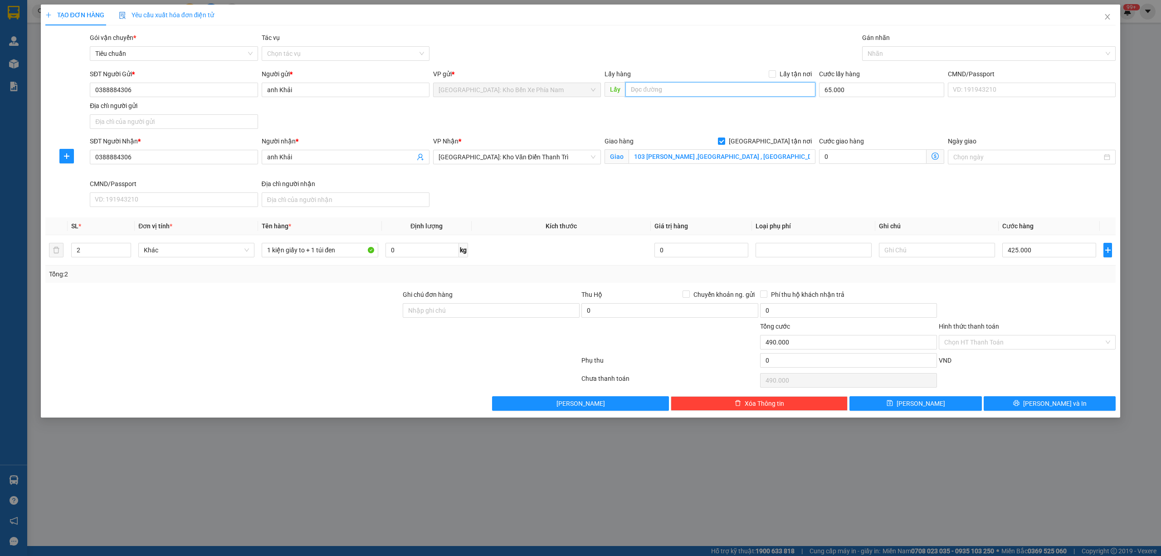
paste input "70 Bạch đằng (trường tiểu học Tân lập 2) nha trang"
type input "70 Bạch đằng (trường tiểu học Tân lập 2) nha trang"
click at [779, 72] on span "Lấy tận nơi" at bounding box center [795, 74] width 39 height 10
click at [775, 72] on input "Lấy tận nơi" at bounding box center [772, 73] width 6 height 6
checkbox input "true"
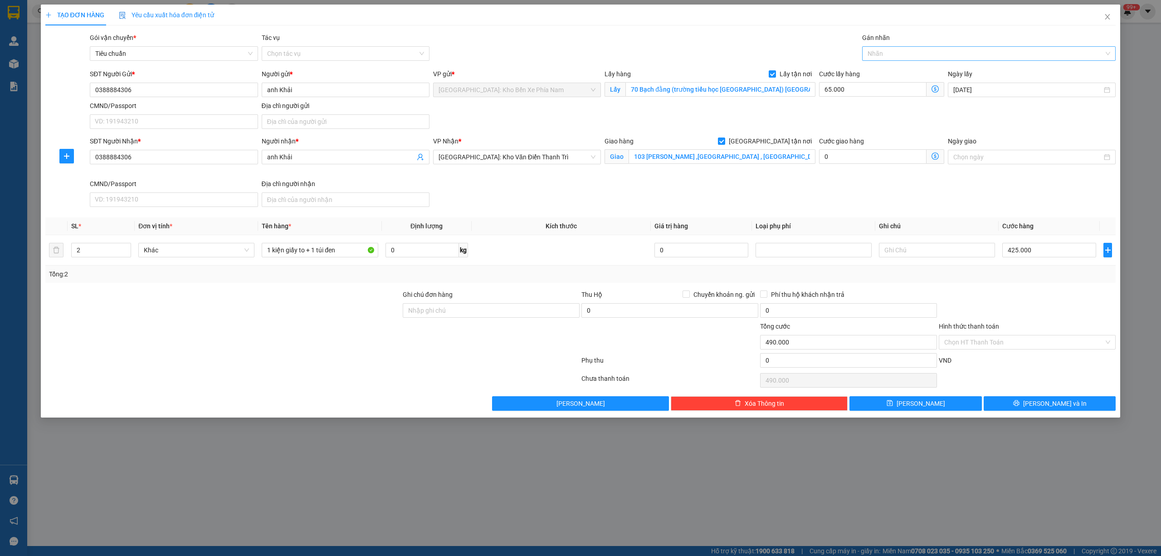
drag, startPoint x: 948, startPoint y: 45, endPoint x: 942, endPoint y: 54, distance: 10.1
click at [948, 46] on div "Gán nhãn Nhãn" at bounding box center [989, 49] width 254 height 32
click at [940, 55] on div at bounding box center [985, 53] width 240 height 11
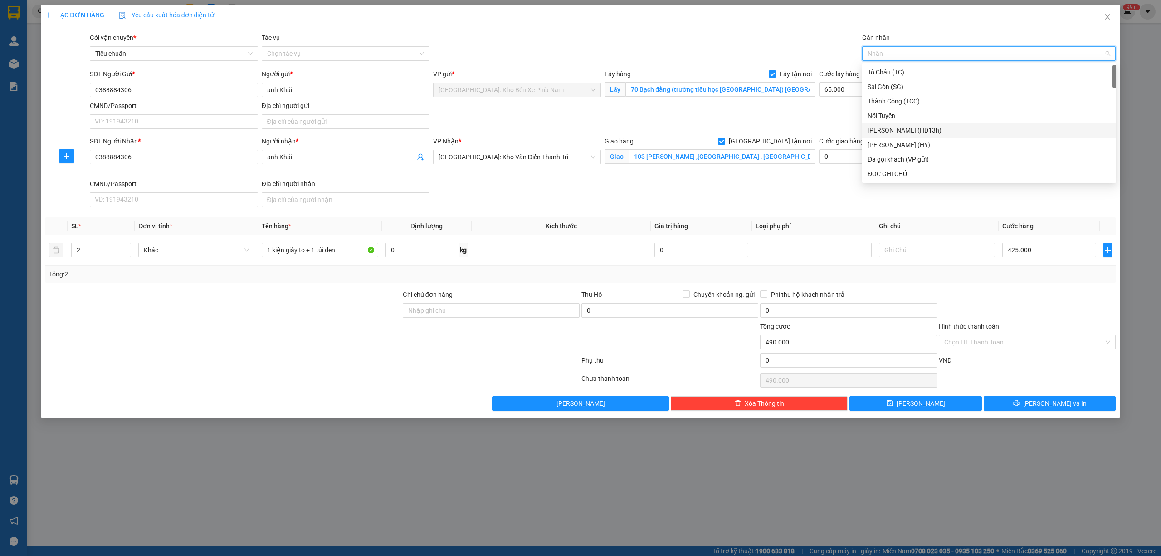
type input "g"
click at [897, 172] on div "[GEOGRAPHIC_DATA] tận nơi" at bounding box center [989, 174] width 243 height 10
click at [847, 201] on div "SĐT Người Nhận * 0388884306 Người nhận * anh Khải VP Nhận * Hà Nội: Kho Văn Điể…" at bounding box center [603, 173] width 1030 height 74
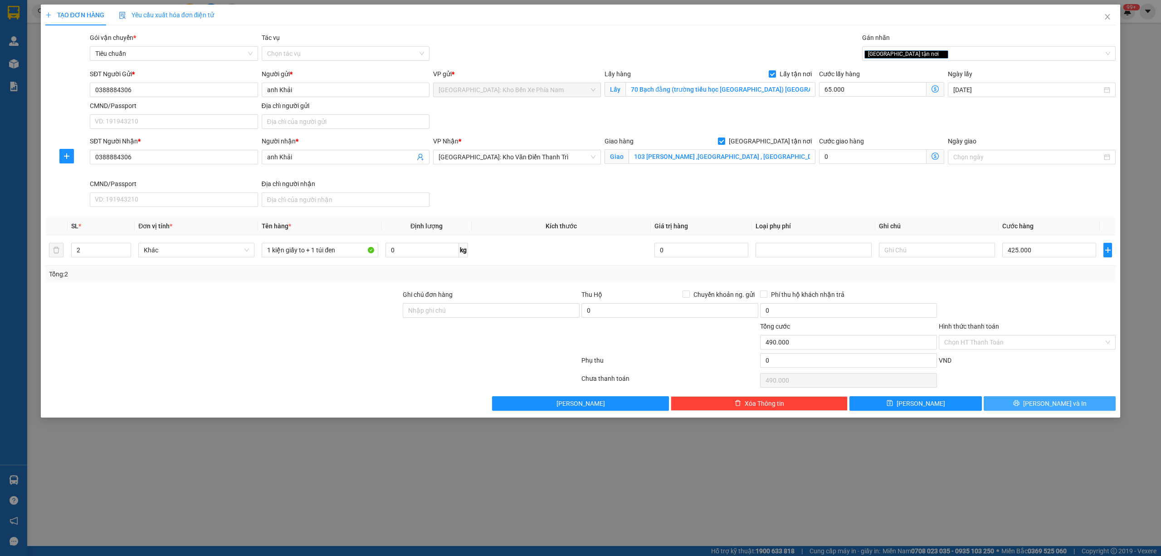
click at [1040, 402] on button "Lưu và In" at bounding box center [1050, 403] width 132 height 15
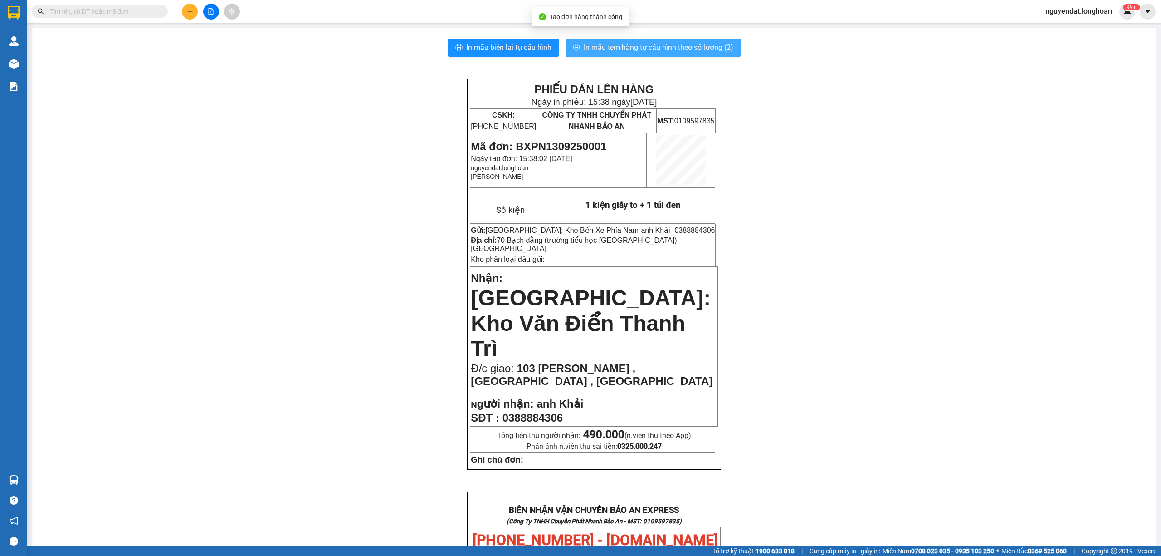
click at [706, 50] on span "In mẫu tem hàng tự cấu hình theo số lượng (2)" at bounding box center [659, 47] width 150 height 11
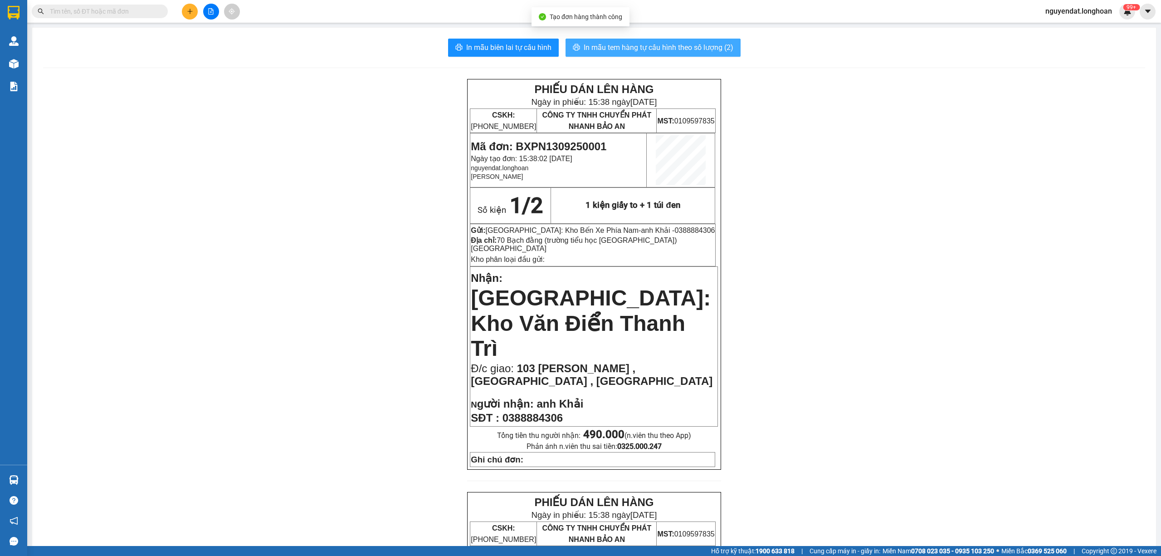
scroll to position [201, 0]
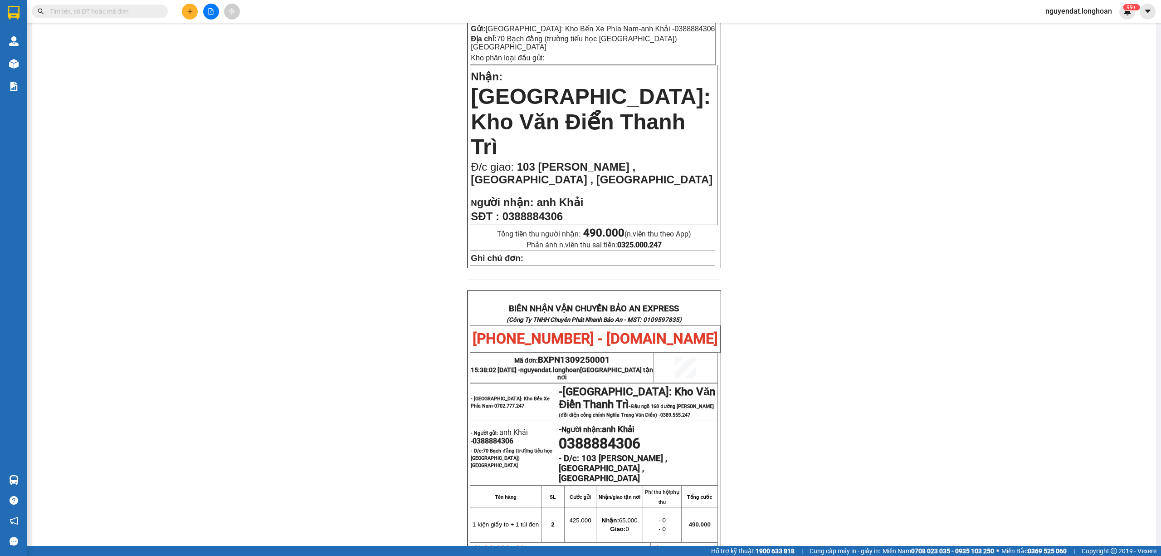
click at [957, 311] on div "PHIẾU DÁN LÊN HÀNG Ngày in phiếu: 15:38 ngày 13-09-2025 CSKH: 1900.06.88.33 CÔN…" at bounding box center [594, 313] width 1103 height 873
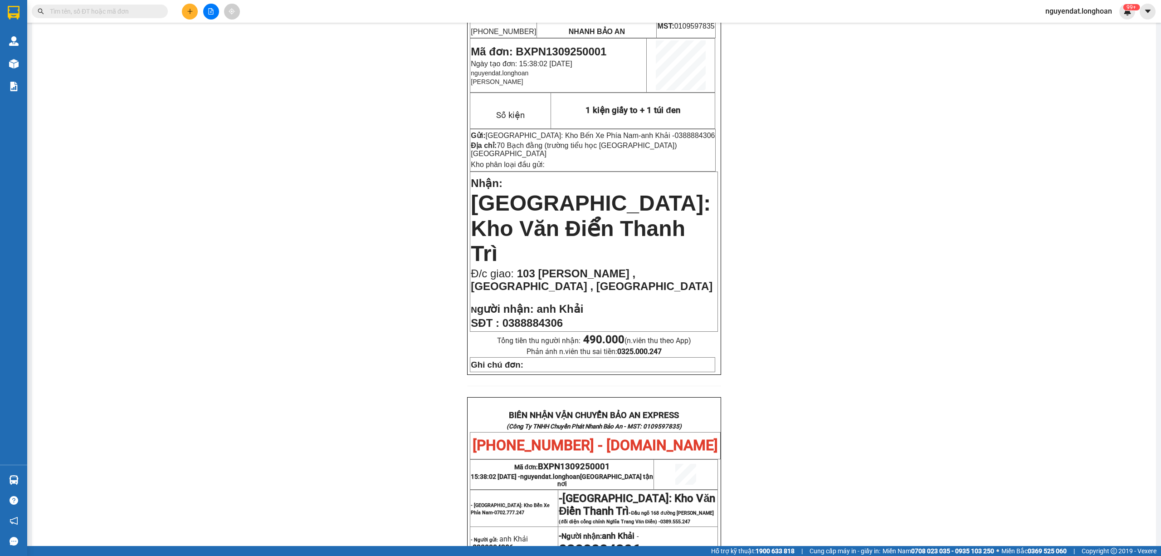
scroll to position [0, 0]
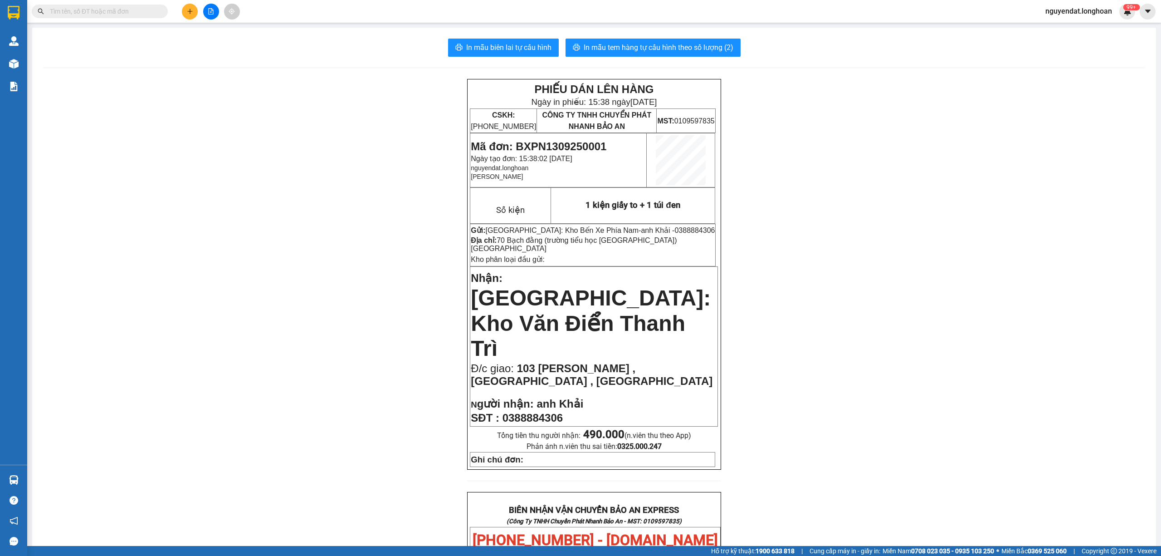
click at [550, 142] on span "Mã đơn: BXPN1309250001" at bounding box center [539, 146] width 136 height 12
copy span "BXPN1309250001"
click at [91, 9] on input "text" at bounding box center [103, 11] width 107 height 10
paste input "BXPN1309250001"
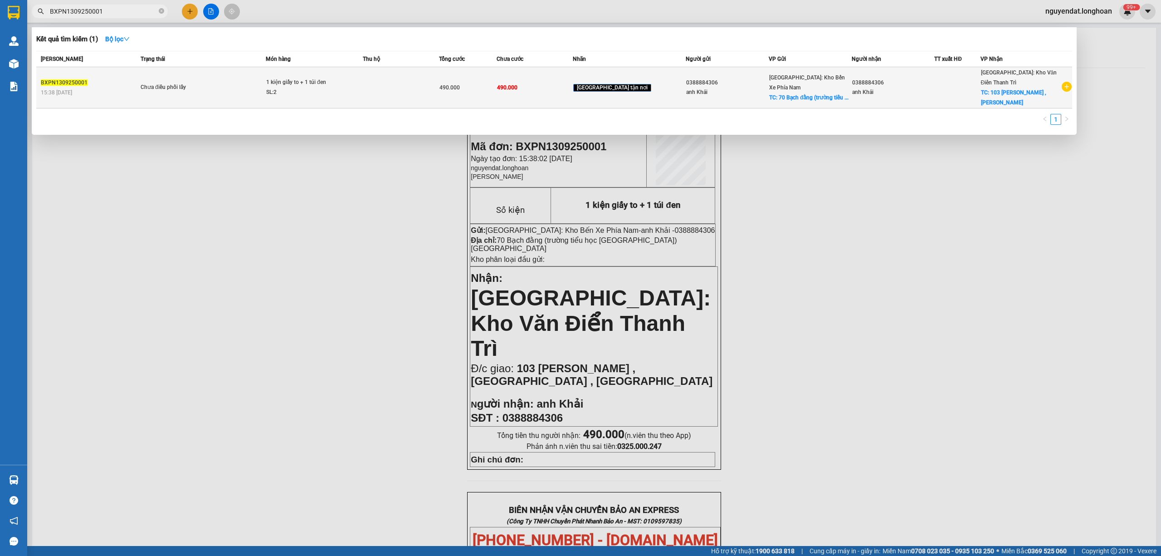
type input "BXPN1309250001"
click at [119, 91] on div "15:38 - 13/09" at bounding box center [89, 93] width 97 height 10
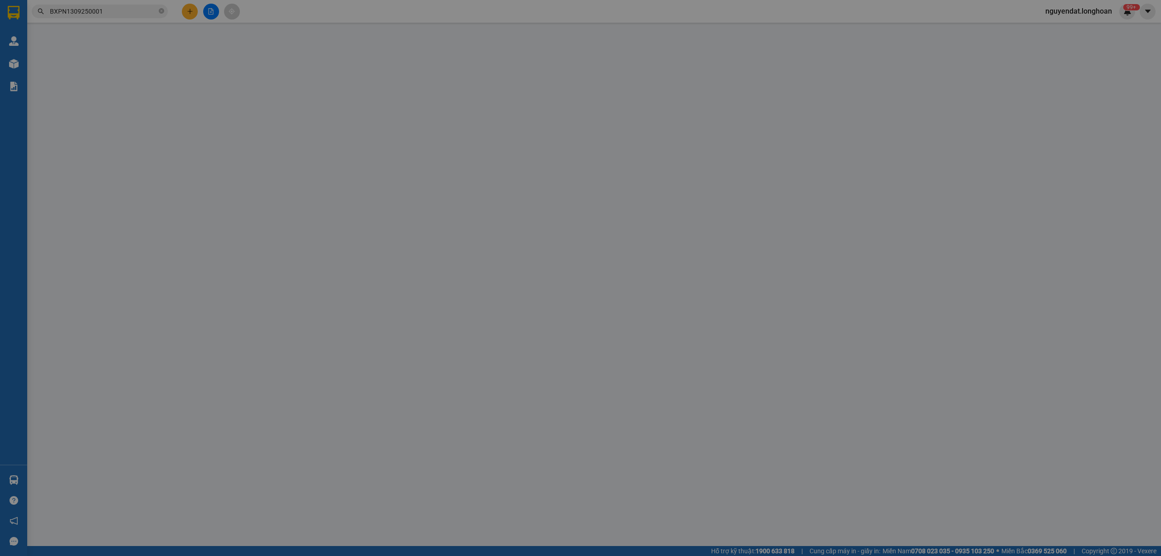
type input "0388884306"
type input "anh Khải"
checkbox input "true"
type input "70 Bạch đằng (trường tiểu học Tân lập 2) nha trang"
type input "0388884306"
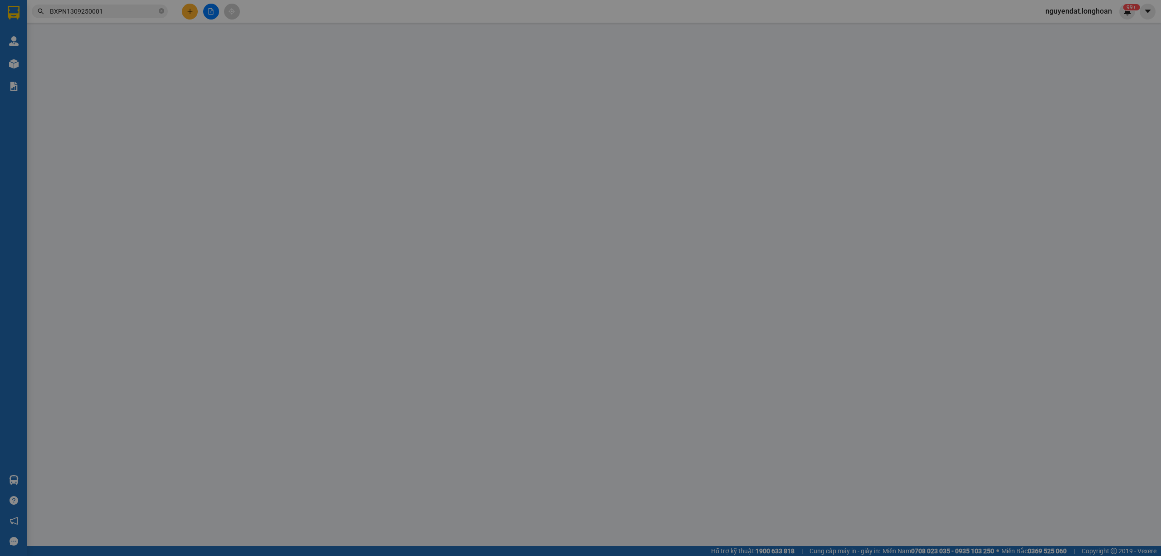
type input "anh Khải"
checkbox input "true"
type input "103 trần hưng đạo ,dương đông , phú quốc"
type input "490.000"
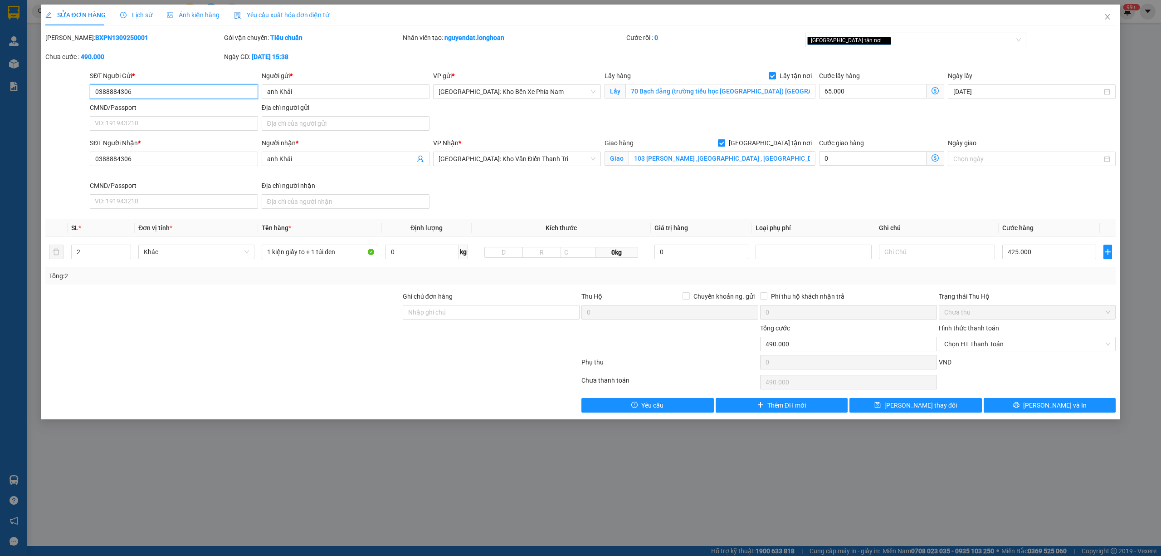
drag, startPoint x: 162, startPoint y: 97, endPoint x: 73, endPoint y: 97, distance: 88.5
click at [73, 97] on div "SĐT Người Gửi * 0388884306 0388884306 Người gửi * anh Khải VP gửi * Nha Trang: …" at bounding box center [580, 103] width 1073 height 64
drag, startPoint x: 140, startPoint y: 164, endPoint x: 80, endPoint y: 158, distance: 60.2
click at [55, 158] on div "SĐT Người Nhận * 0388884306 0388884306 Người nhận * anh Khải VP Nhận * Hà Nội: …" at bounding box center [580, 175] width 1073 height 74
click at [552, 162] on span "[GEOGRAPHIC_DATA]: Kho Văn Điển Thanh Trì" at bounding box center [517, 159] width 157 height 14
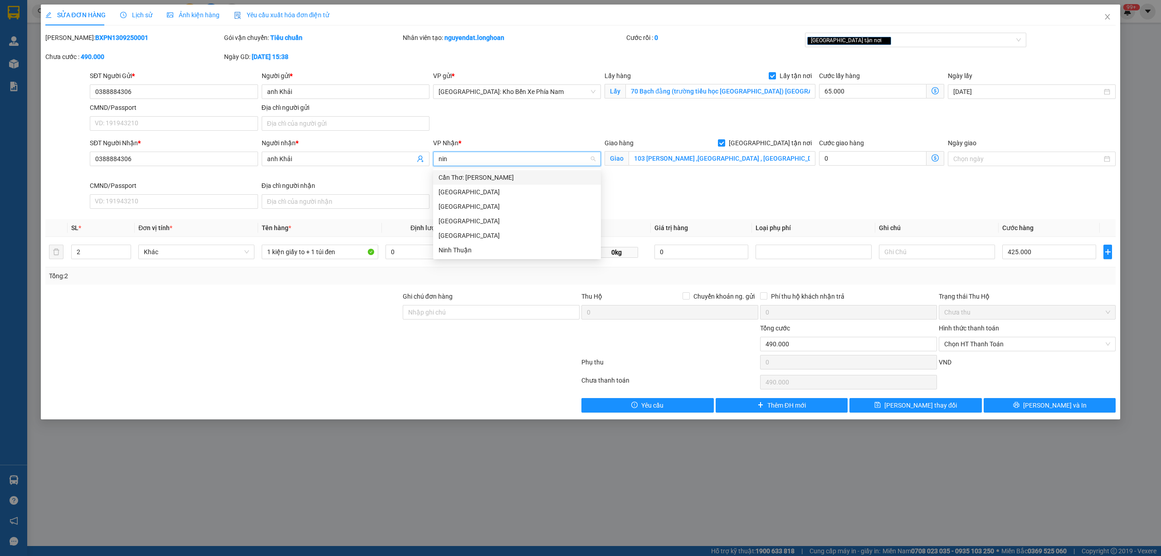
type input "ninh"
click at [543, 173] on div "Cần Thơ: [PERSON_NAME]" at bounding box center [517, 177] width 157 height 10
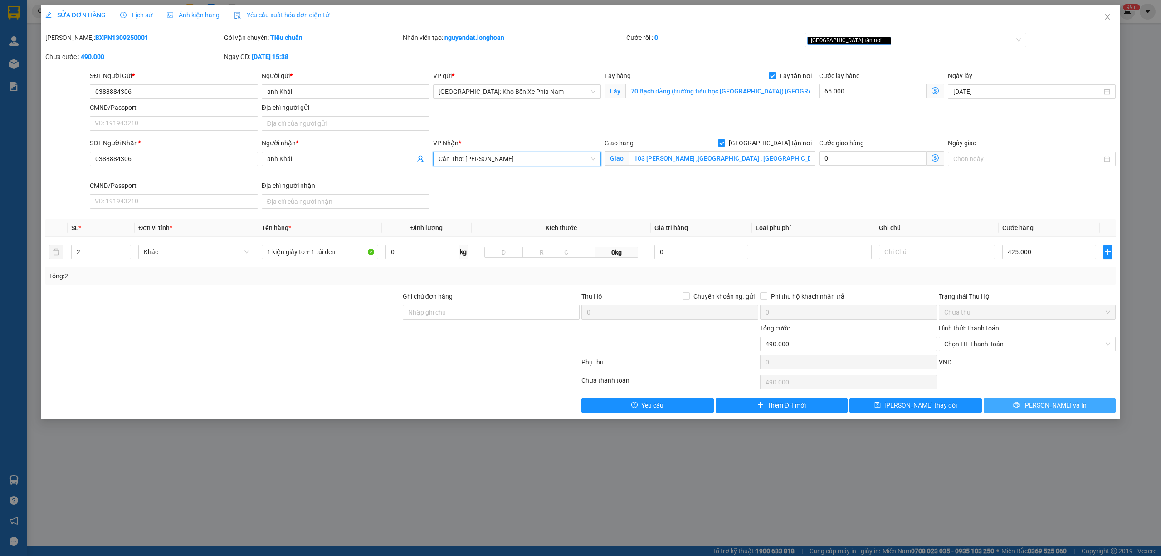
click at [1044, 409] on span "Lưu và In" at bounding box center [1056, 405] width 64 height 10
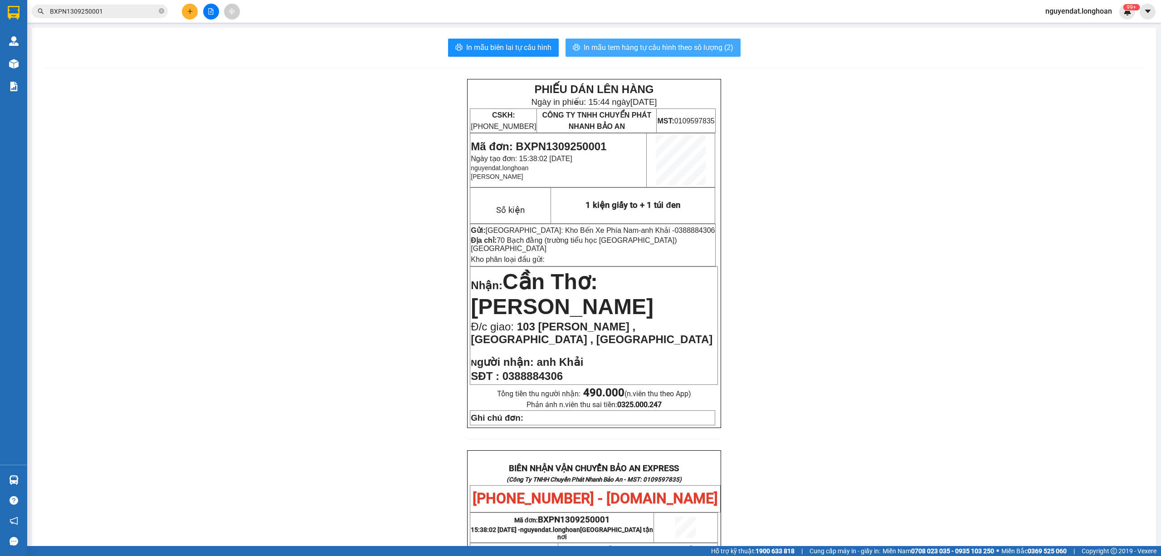
click at [681, 48] on span "In mẫu tem hàng tự cấu hình theo số lượng (2)" at bounding box center [659, 47] width 150 height 11
click at [948, 457] on div "PHIẾU DÁN LÊN HÀNG Ngày in phiếu: 15:44 ngày 13-09-2025 CSKH: 1900.06.88.33 CÔN…" at bounding box center [594, 492] width 1103 height 826
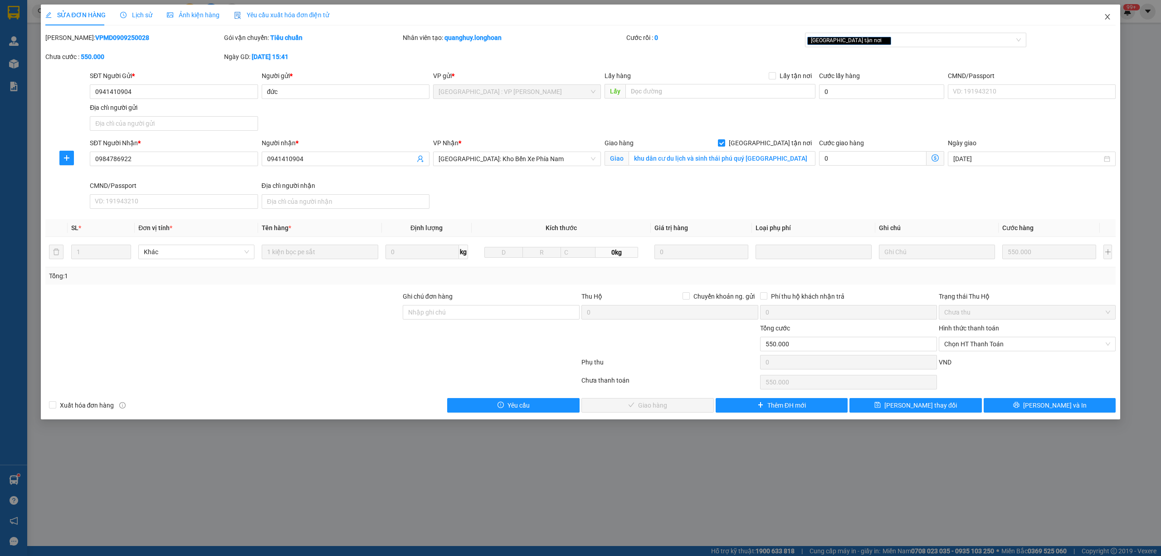
click at [1112, 13] on span "Close" at bounding box center [1107, 17] width 25 height 25
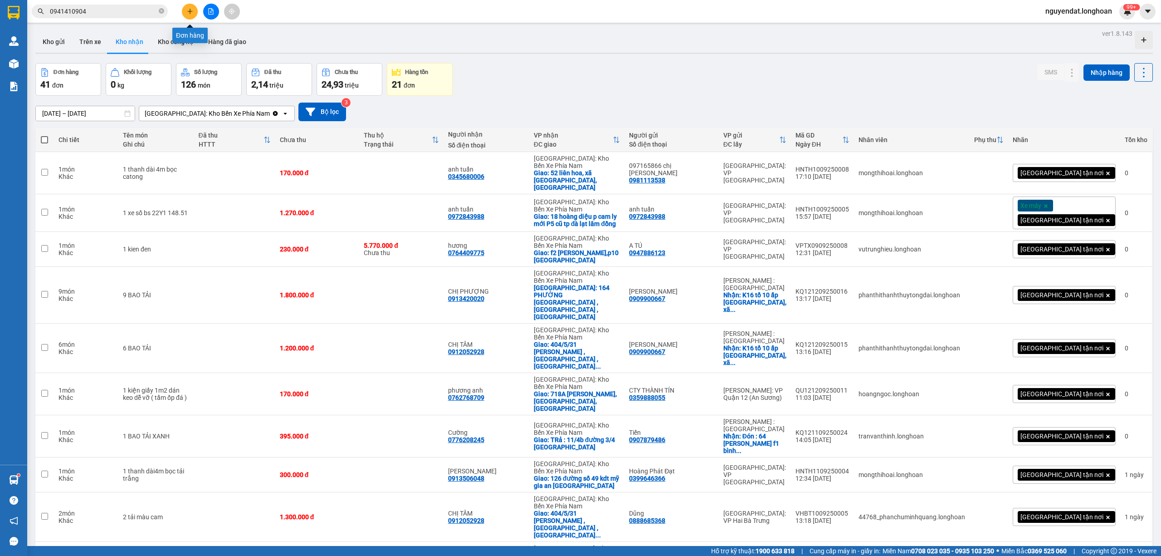
click at [194, 11] on button at bounding box center [190, 12] width 16 height 16
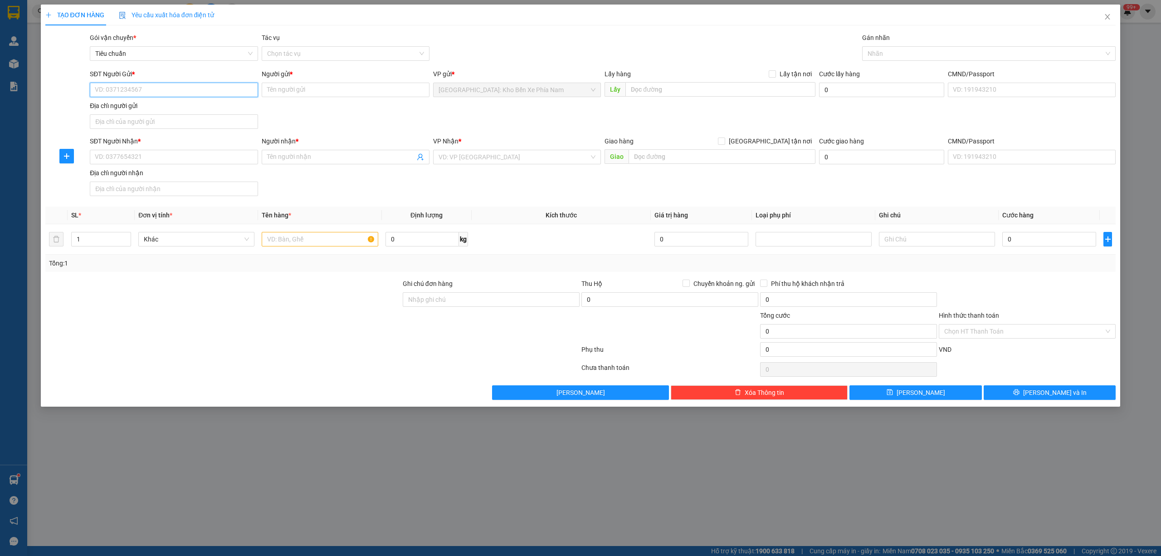
click at [148, 88] on input "SĐT Người Gửi *" at bounding box center [174, 90] width 168 height 15
paste input "0388884306"
type input "0388884306"
click at [183, 156] on input "SĐT Người Nhận *" at bounding box center [174, 157] width 168 height 15
paste input "0388884306"
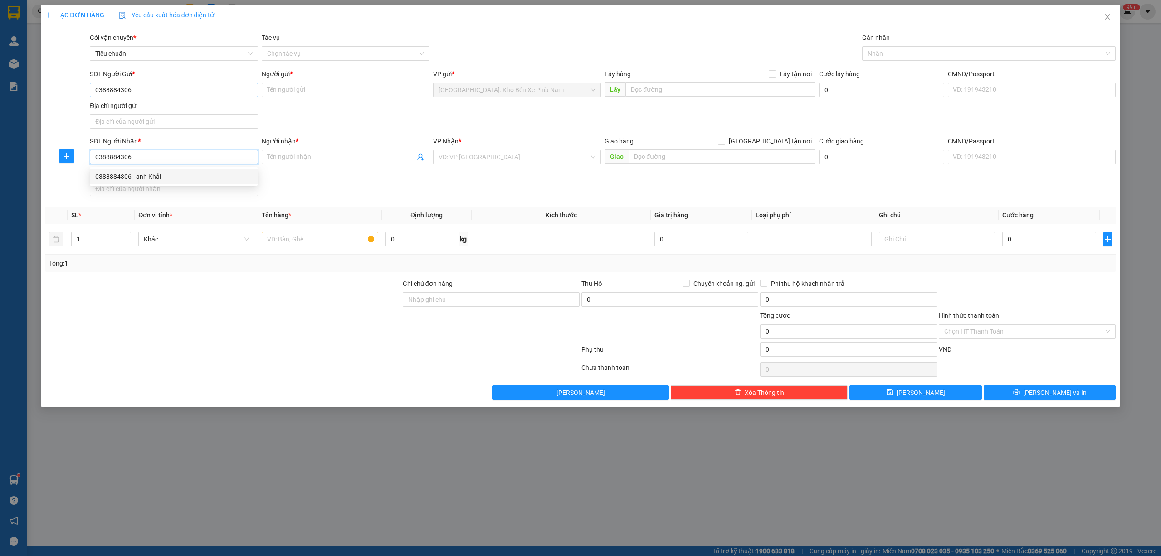
type input "0388884306"
click at [162, 91] on input "0388884306" at bounding box center [174, 90] width 168 height 15
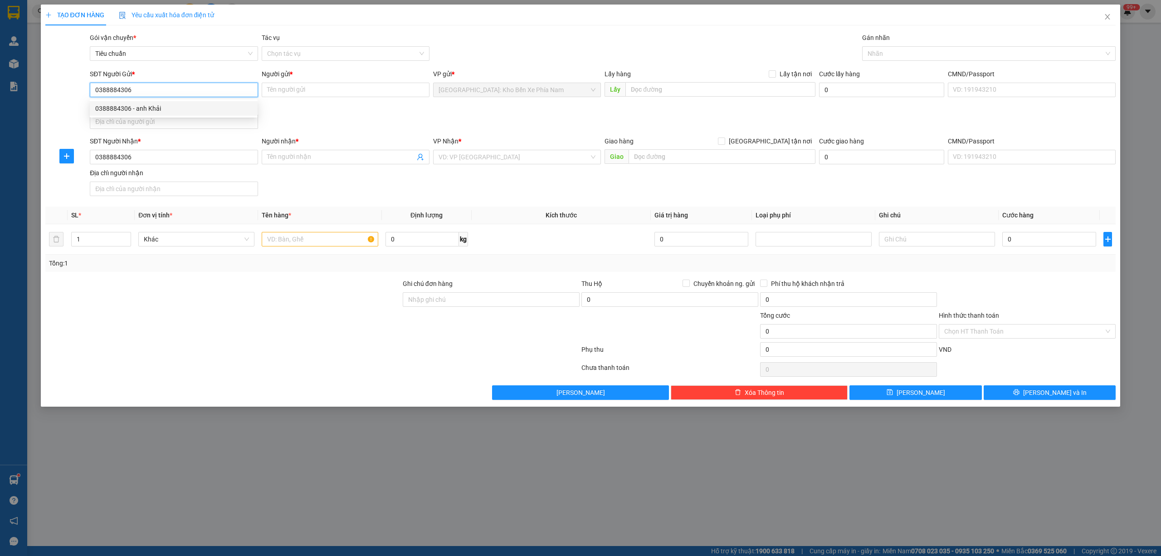
click at [167, 105] on div "0388884306 - anh Khải" at bounding box center [173, 108] width 157 height 10
type input "anh Khải"
checkbox input "true"
type input "70 Bạch đằng (trường tiểu học Tân lập 2) nha trang"
type input "65.000"
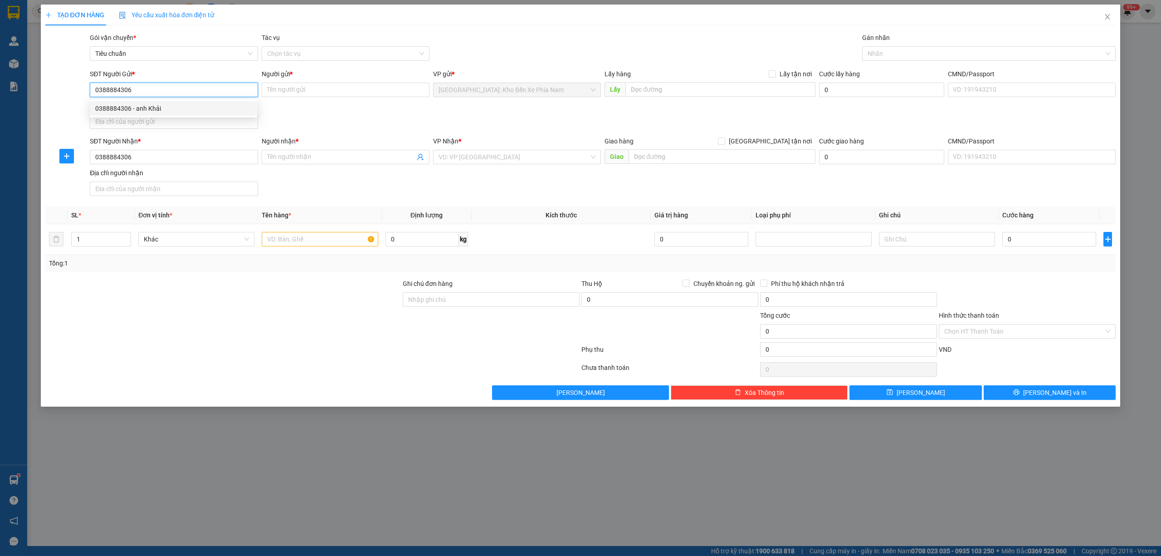
type input "65.000"
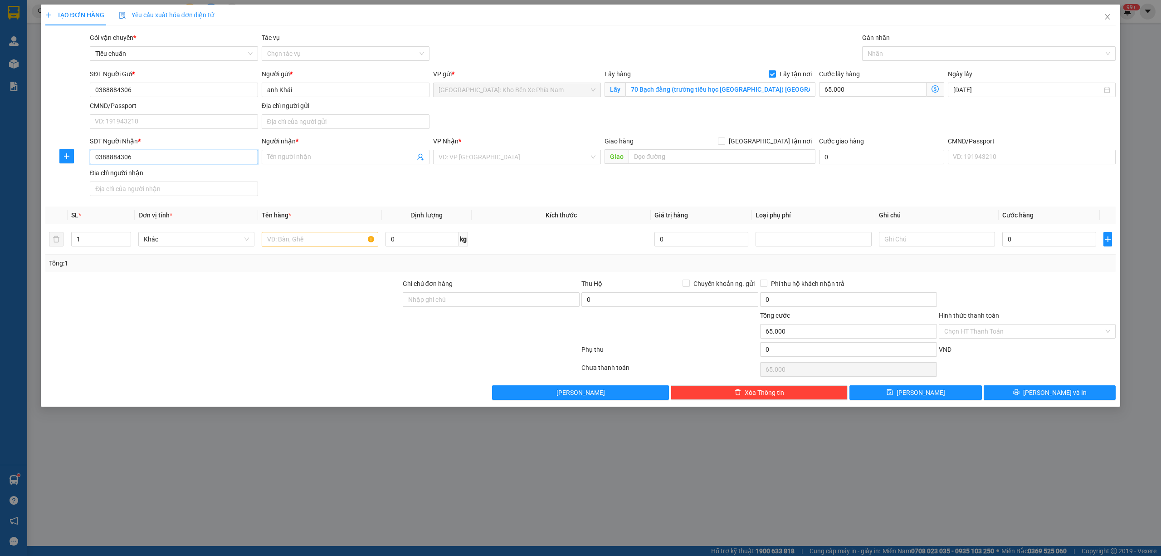
click at [174, 153] on input "0388884306" at bounding box center [174, 157] width 168 height 15
click at [172, 177] on div "0388884306 - anh Khải" at bounding box center [173, 177] width 157 height 10
type input "anh Khải"
checkbox input "true"
type input "103 trần hưng đạo ,dương đông , phú quốc"
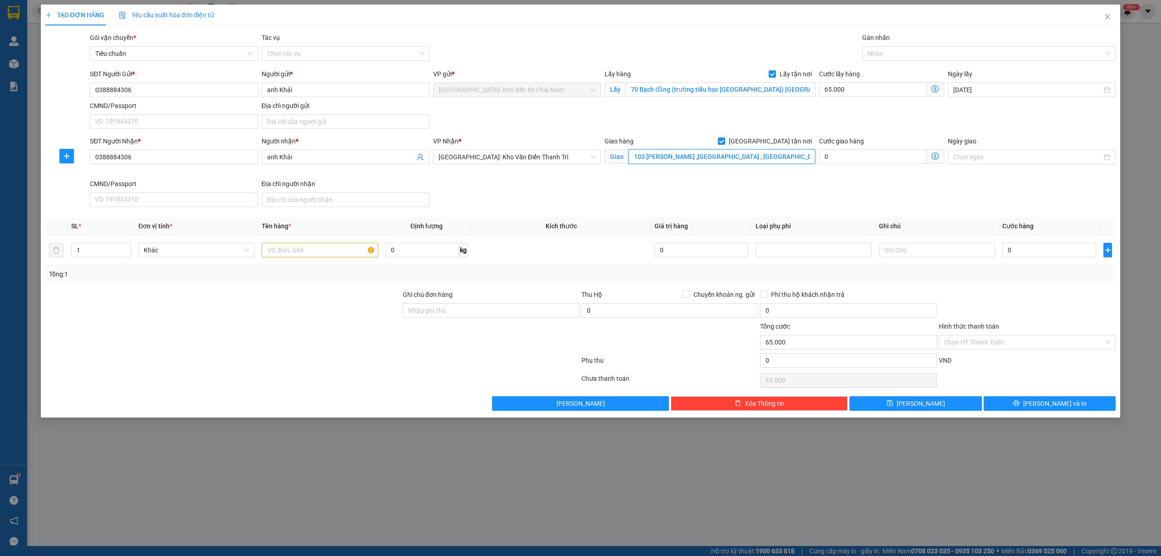
click at [768, 162] on input "103 trần hưng đạo ,dương đông , phú quốc" at bounding box center [722, 156] width 187 height 15
paste input "85 Đại Cồ Việt - Hai Bà Trưng - Hà Nội"
type input "85 Đại Cồ Việt - Hai Bà Trưng - Hà Nội"
click at [1035, 250] on input "0" at bounding box center [1050, 250] width 94 height 15
click at [303, 249] on input "text" at bounding box center [320, 250] width 116 height 15
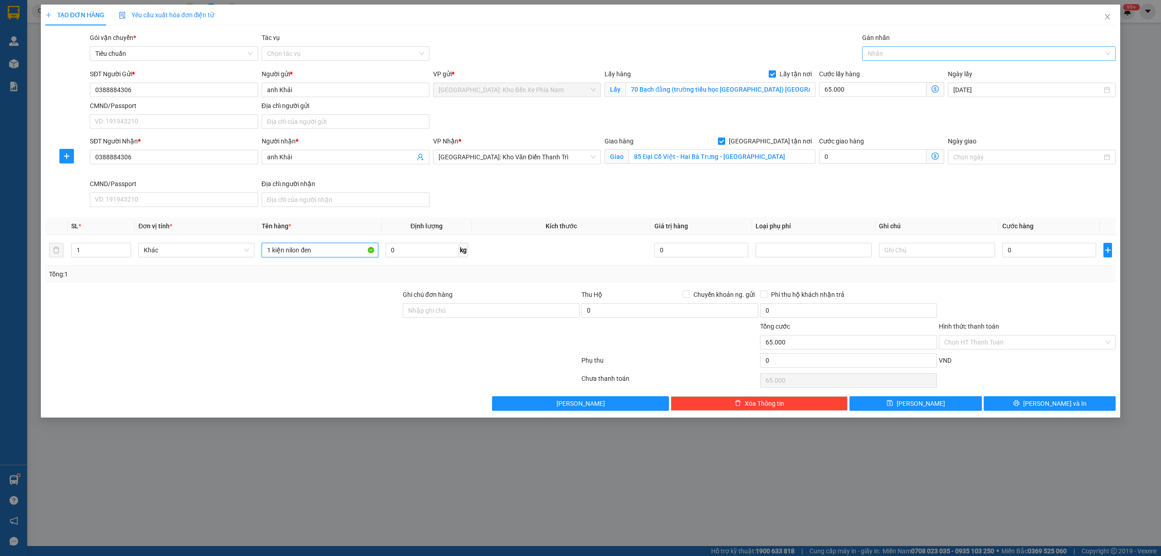
click at [926, 57] on div at bounding box center [985, 53] width 240 height 11
type input "1 kiện nilon đen"
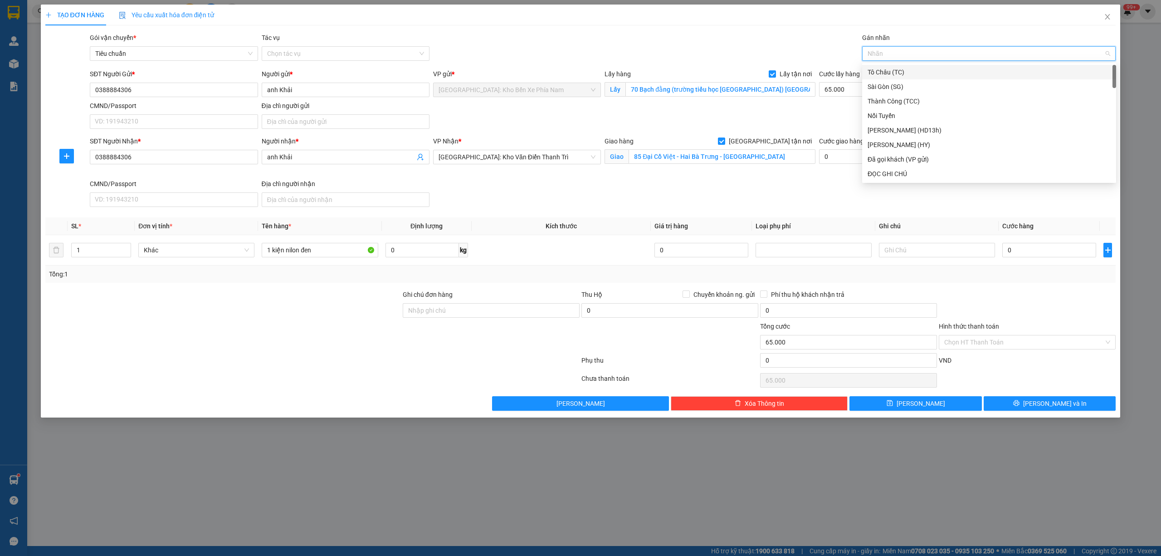
type input "g"
click at [892, 176] on div "[GEOGRAPHIC_DATA] tận nơi" at bounding box center [989, 174] width 243 height 10
click at [332, 323] on div at bounding box center [223, 337] width 358 height 32
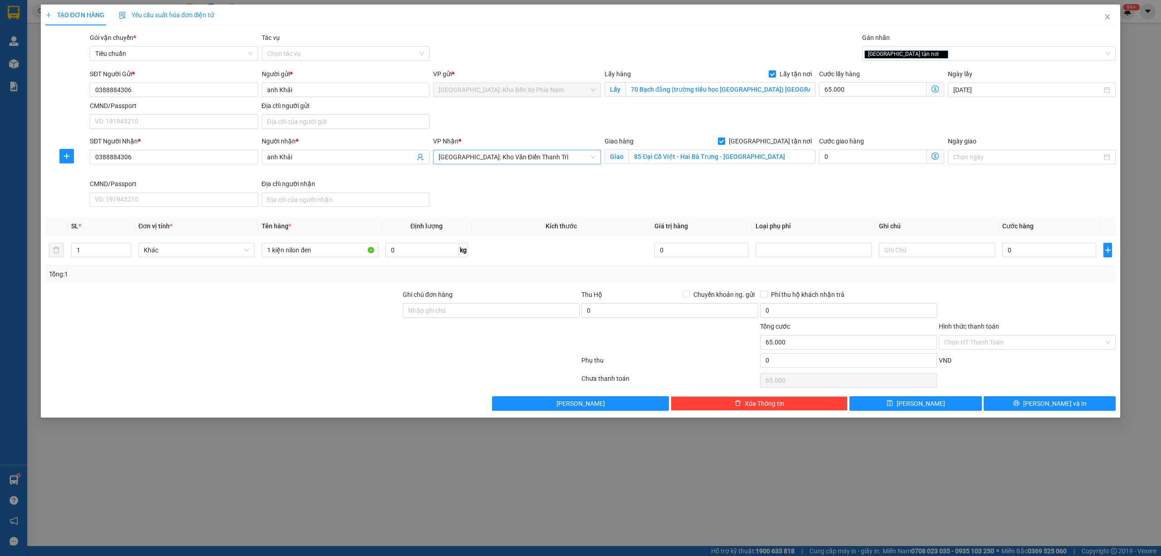
click at [535, 158] on span "[GEOGRAPHIC_DATA]: Kho Văn Điển Thanh Trì" at bounding box center [517, 157] width 157 height 14
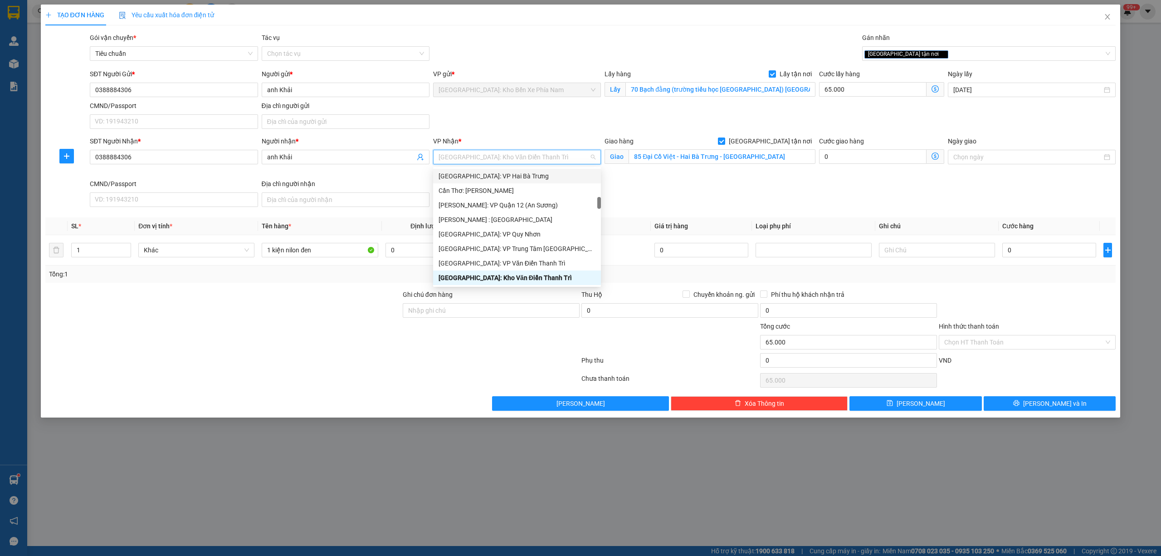
click at [676, 183] on div "SĐT Người Nhận * 0388884306 Người nhận * anh Khải VP Nhận * Hà Nội: Kho Văn Điể…" at bounding box center [603, 173] width 1030 height 74
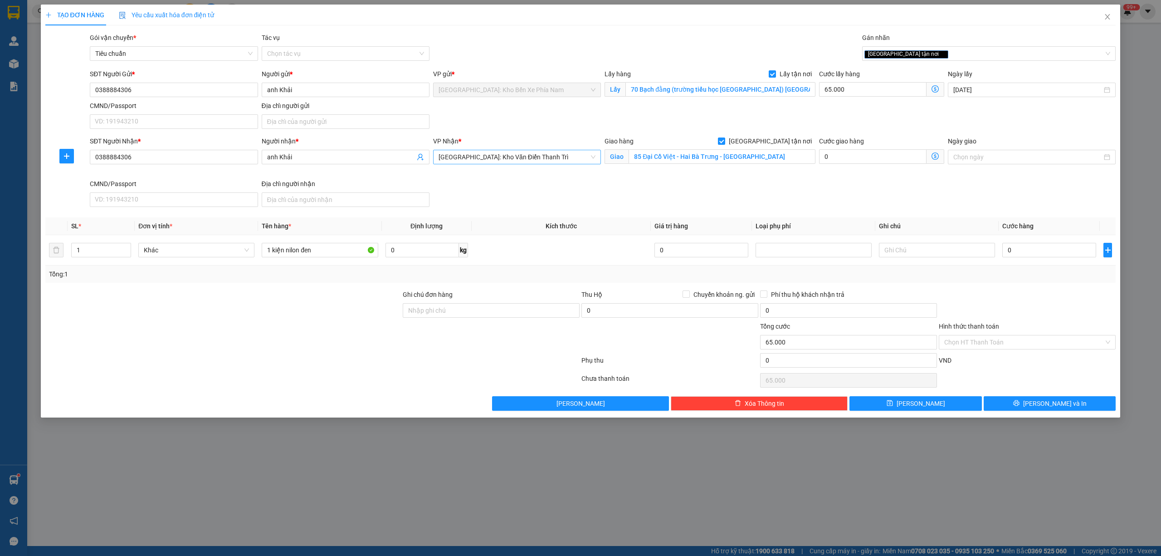
click at [556, 152] on span "[GEOGRAPHIC_DATA]: Kho Văn Điển Thanh Trì" at bounding box center [517, 157] width 157 height 14
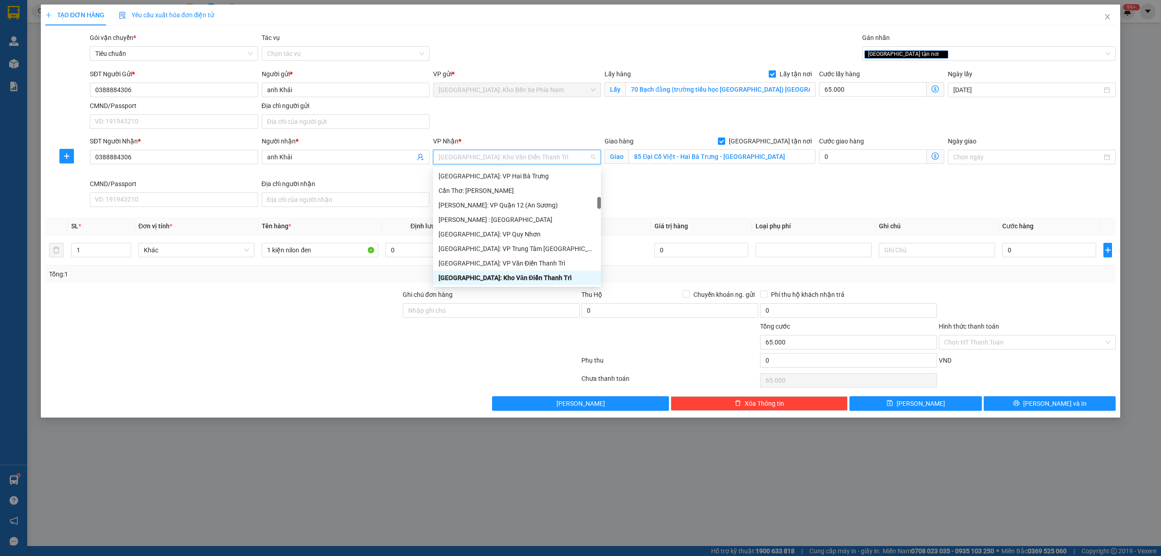
click at [548, 111] on div "SĐT Người Gửi * 0388884306 Người gửi * anh Khải VP gửi * Nha Trang: Kho Bến Xe …" at bounding box center [603, 101] width 1030 height 64
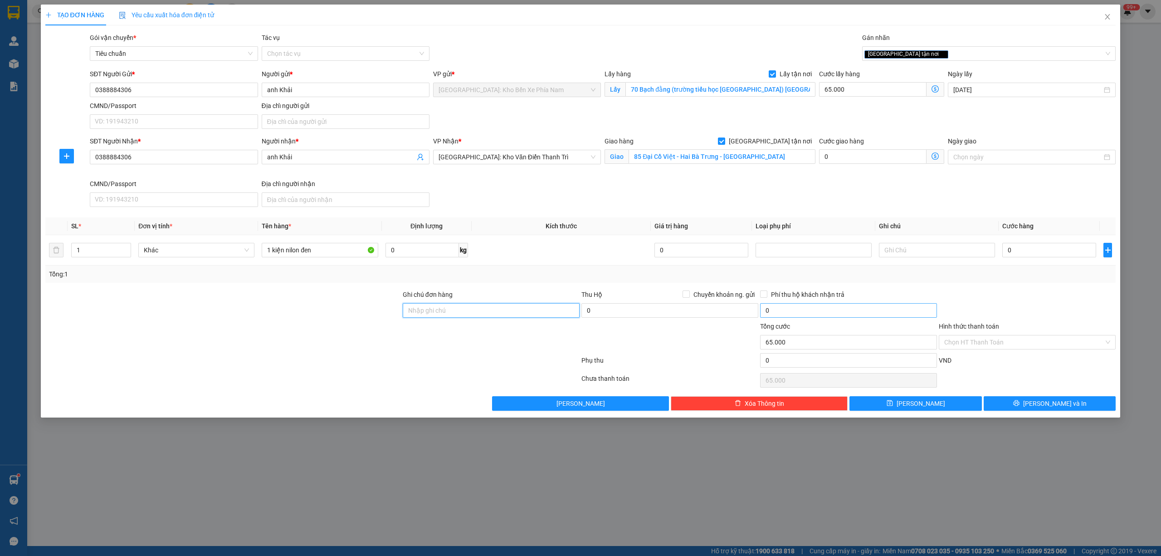
drag, startPoint x: 454, startPoint y: 314, endPoint x: 803, endPoint y: 314, distance: 348.9
click at [454, 314] on input "Ghi chú đơn hàng" at bounding box center [491, 310] width 177 height 15
click at [1033, 257] on input "0" at bounding box center [1050, 250] width 94 height 15
type input "1"
type input "65.001"
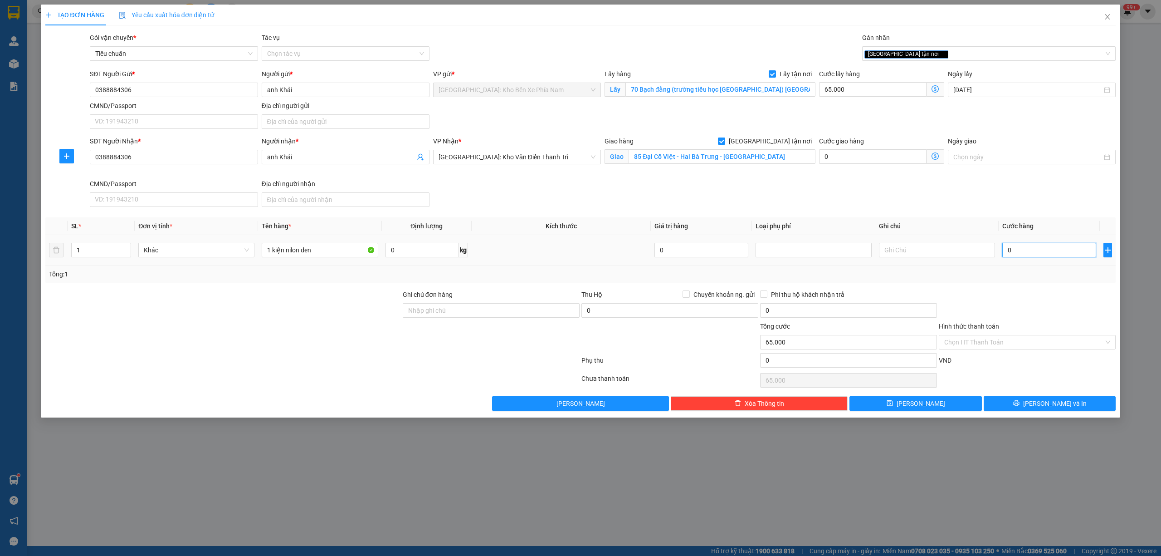
type input "65.001"
type input "10"
type input "65.010"
type input "100"
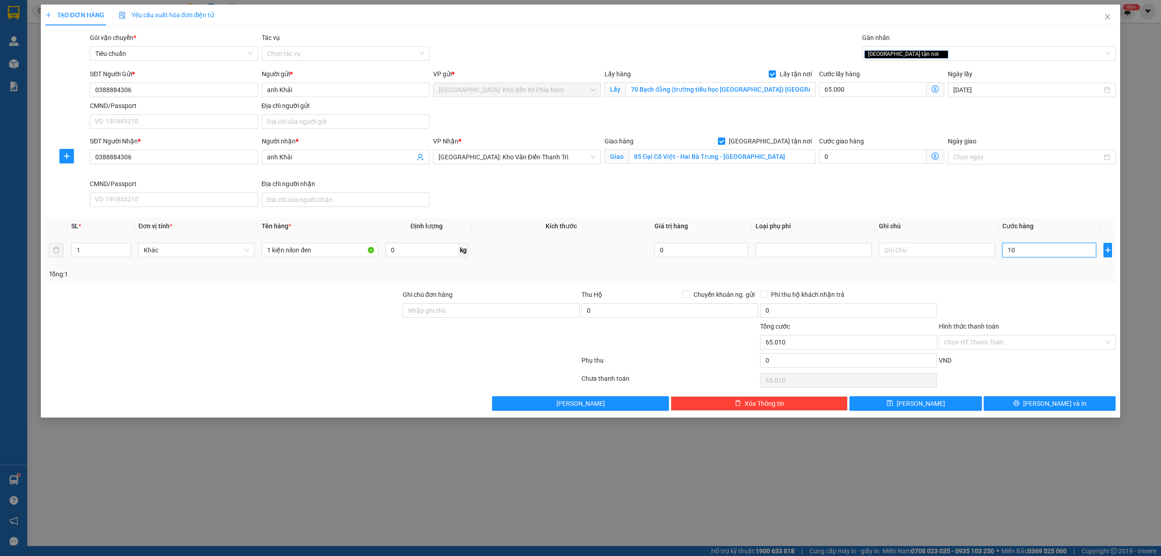
type input "65.100"
type input "1.000"
type input "66.000"
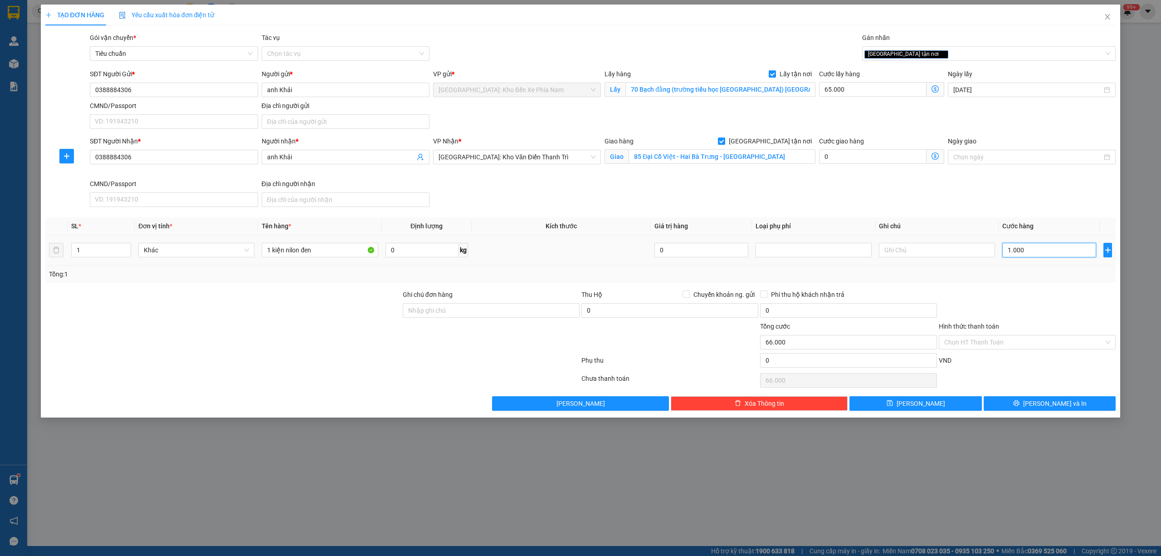
type input "10.000"
type input "75.000"
type input "100.000"
type input "165.000"
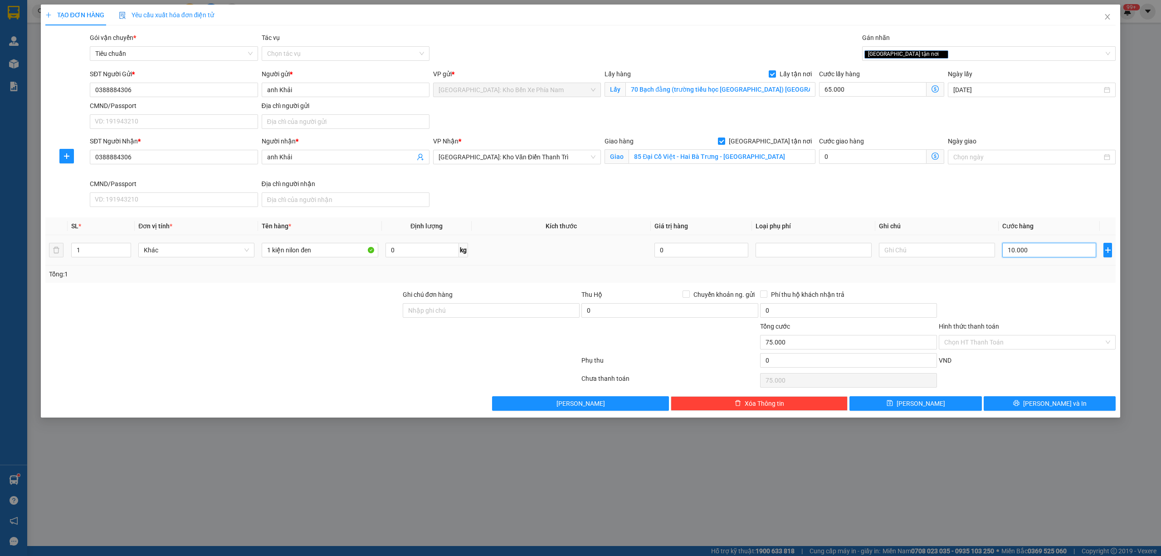
type input "165.000"
type input "100.000"
click at [1060, 407] on span "Lưu và In" at bounding box center [1056, 403] width 64 height 10
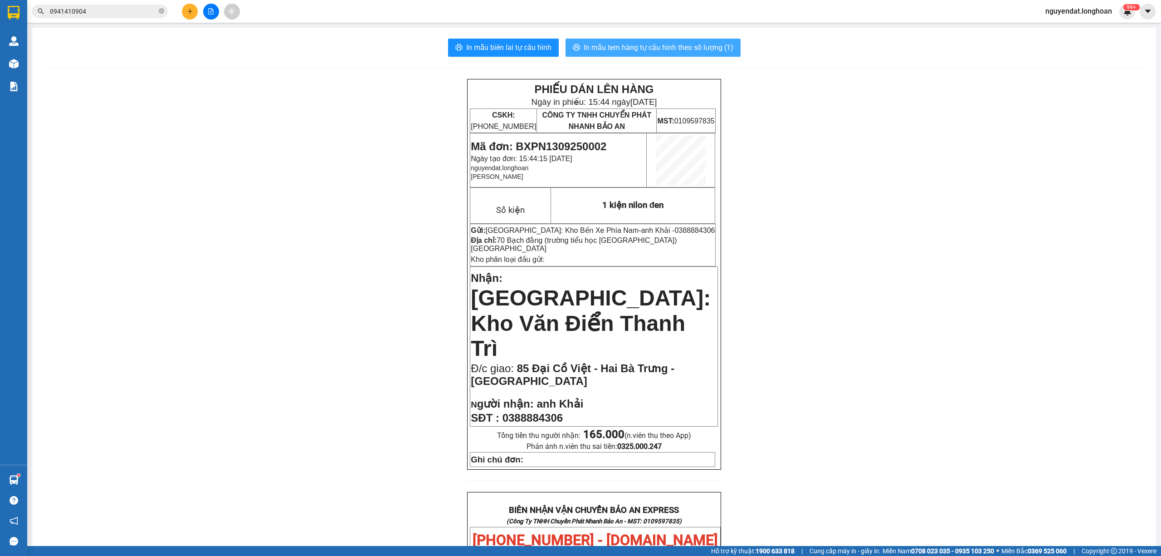
click at [690, 49] on span "In mẫu tem hàng tự cấu hình theo số lượng (1)" at bounding box center [659, 47] width 150 height 11
